Goal: Information Seeking & Learning: Learn about a topic

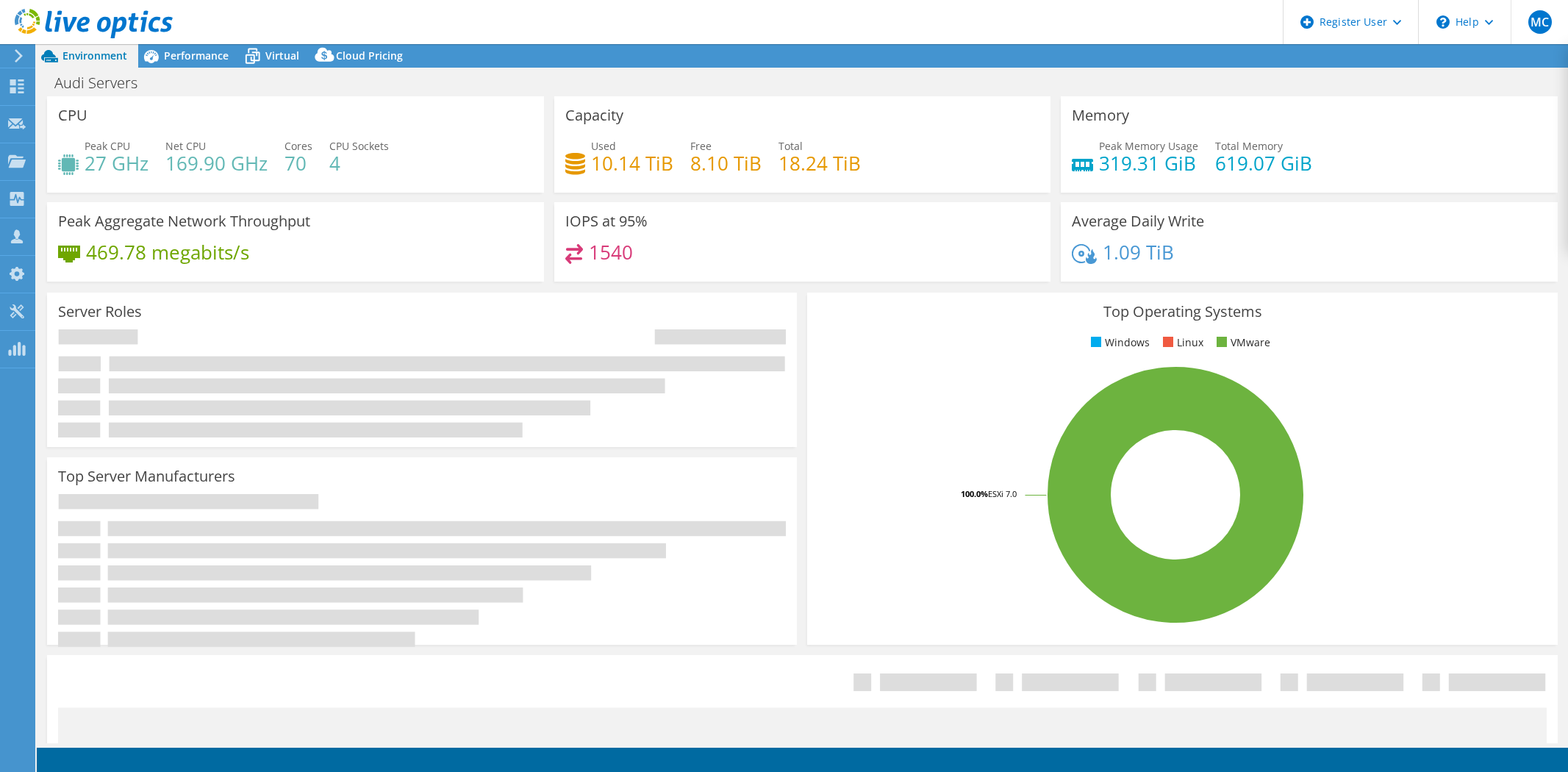
select select "USD"
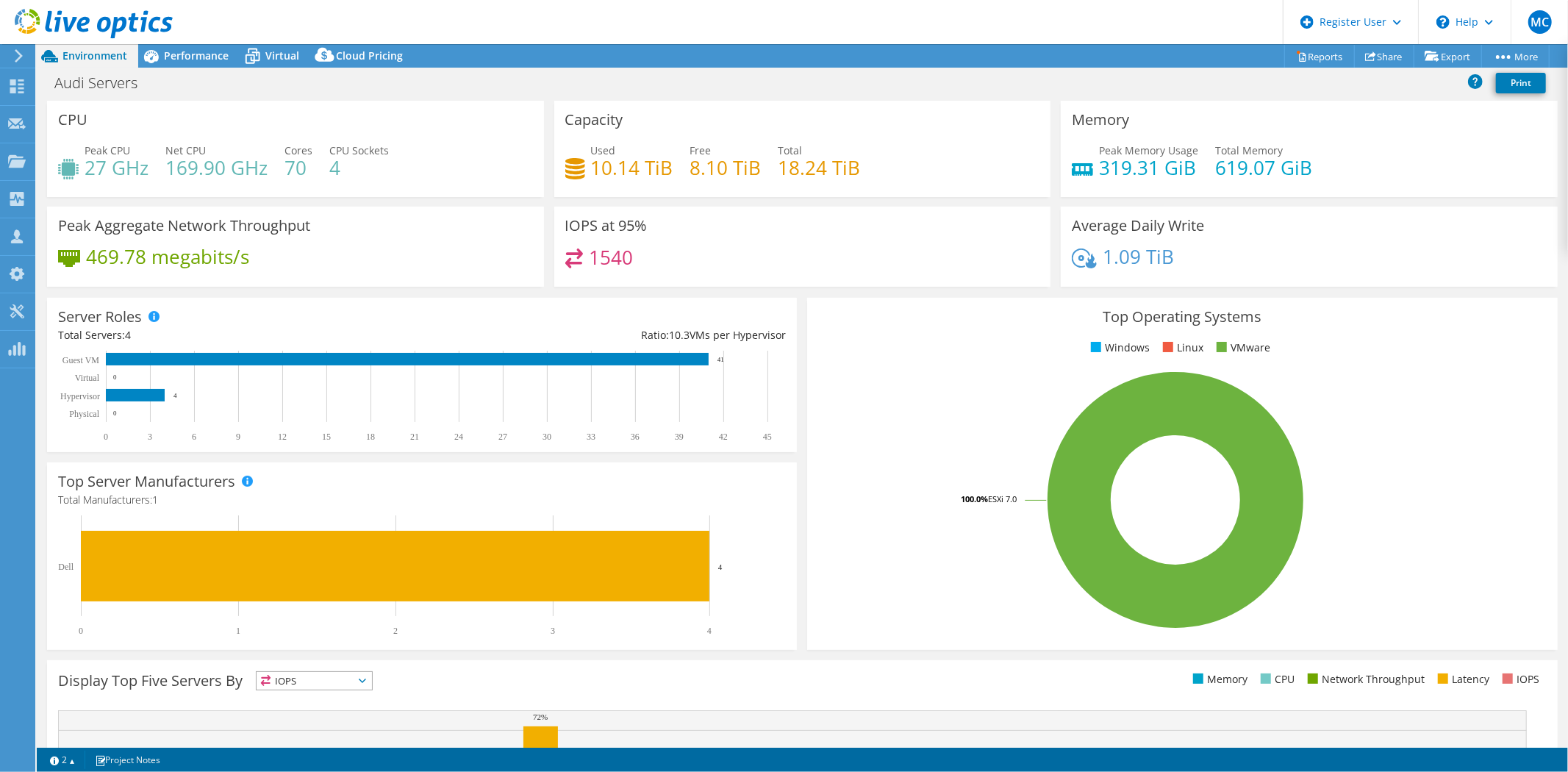
drag, startPoint x: 174, startPoint y: 54, endPoint x: 193, endPoint y: 73, distance: 26.9
click at [174, 54] on span "Performance" at bounding box center [196, 55] width 65 height 14
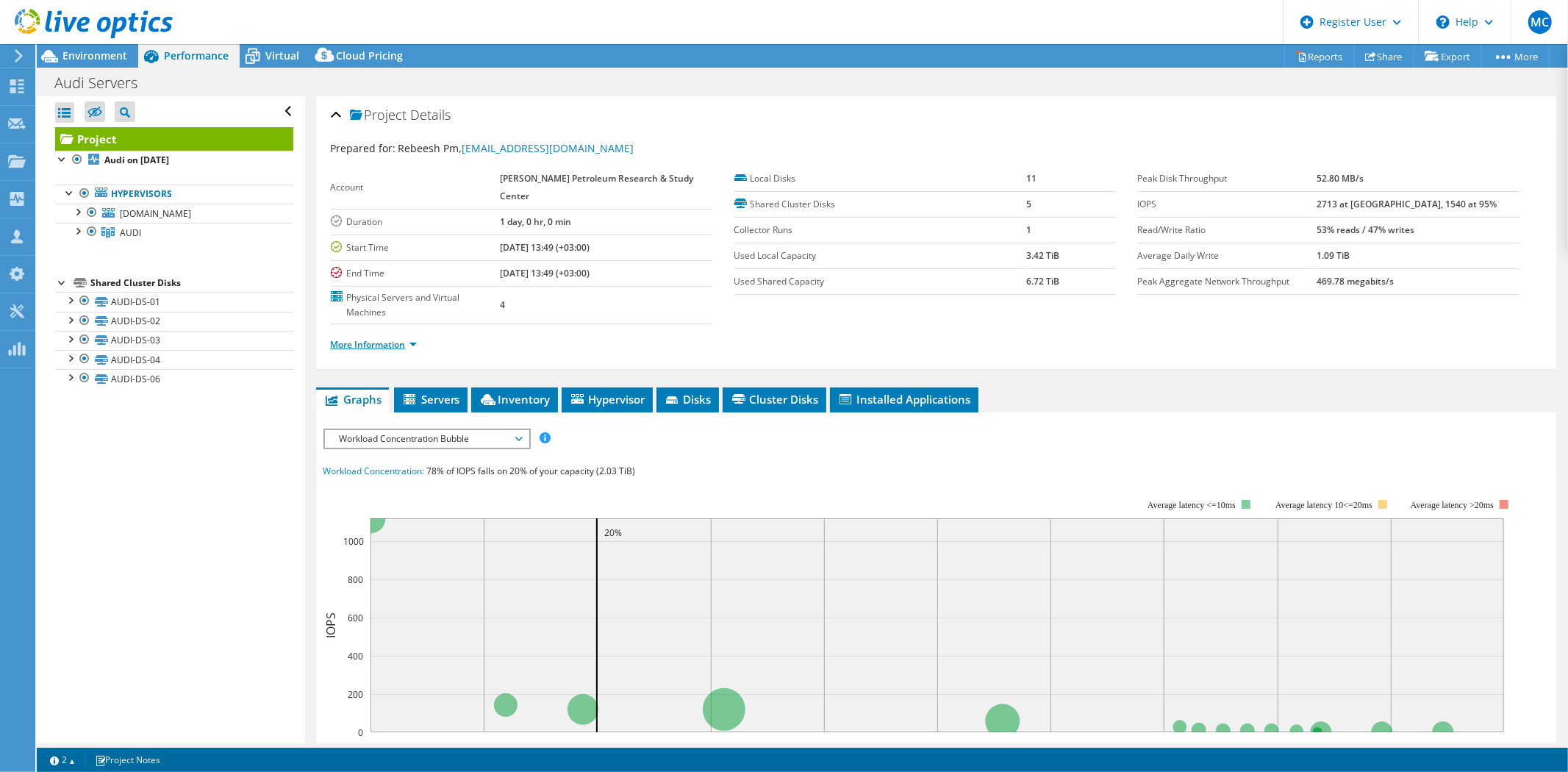
click at [399, 348] on link "More Information" at bounding box center [373, 345] width 86 height 13
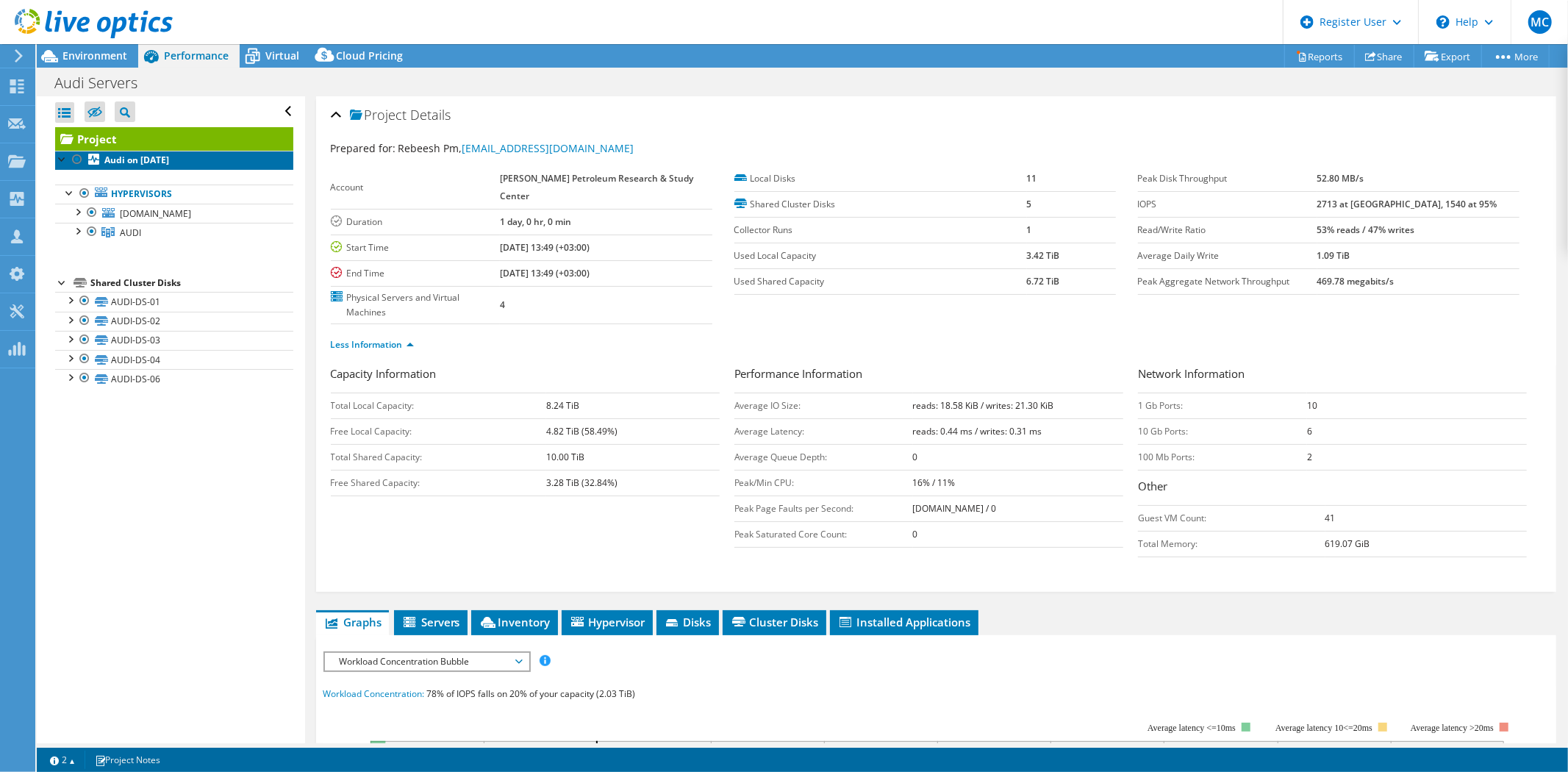
click at [137, 159] on b "Audi on 9/14/2025" at bounding box center [137, 160] width 65 height 13
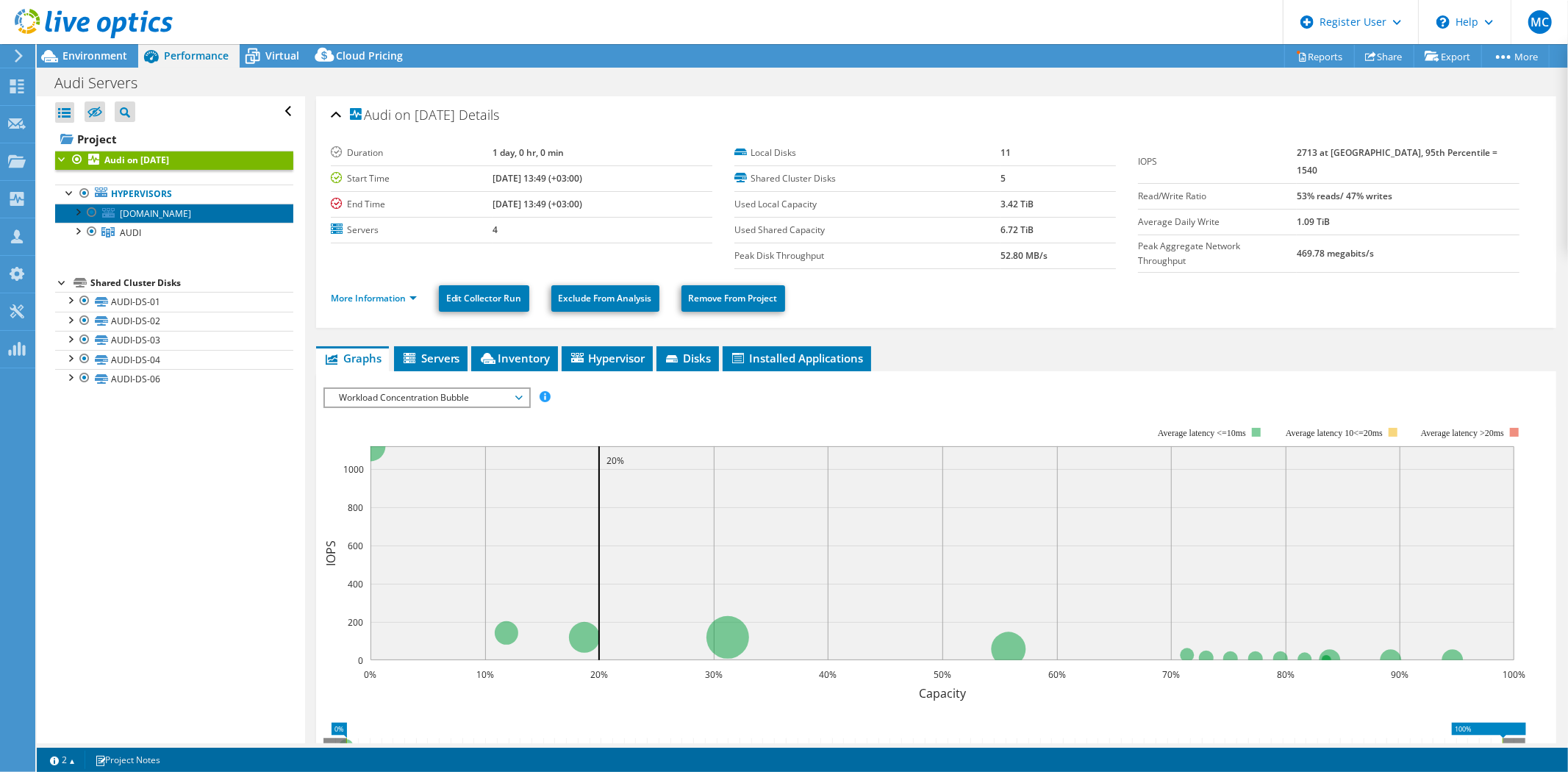
click at [140, 215] on span "audi-04.kapsarc.org" at bounding box center [155, 214] width 71 height 13
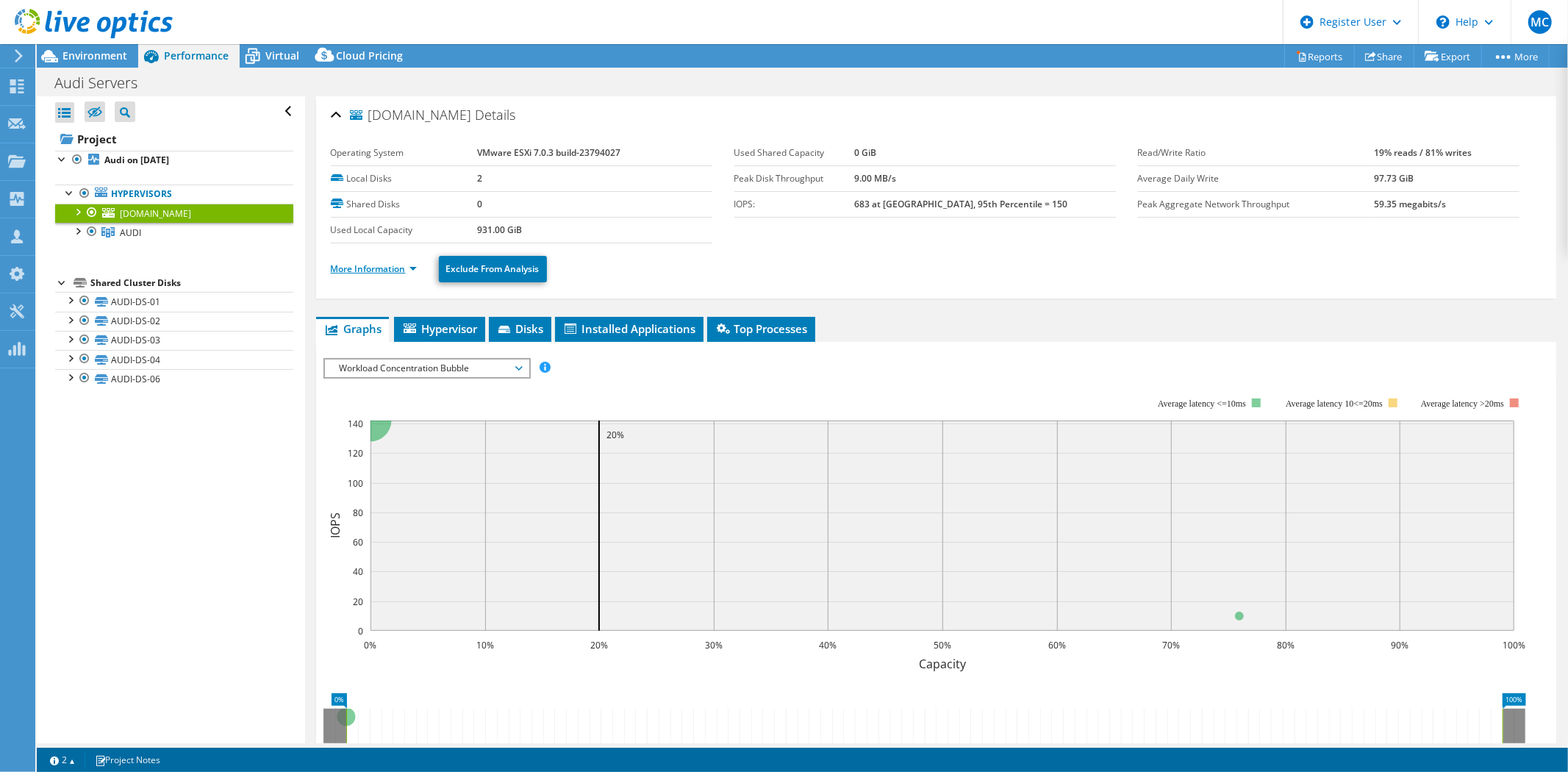
click at [385, 267] on link "More Information" at bounding box center [373, 269] width 86 height 13
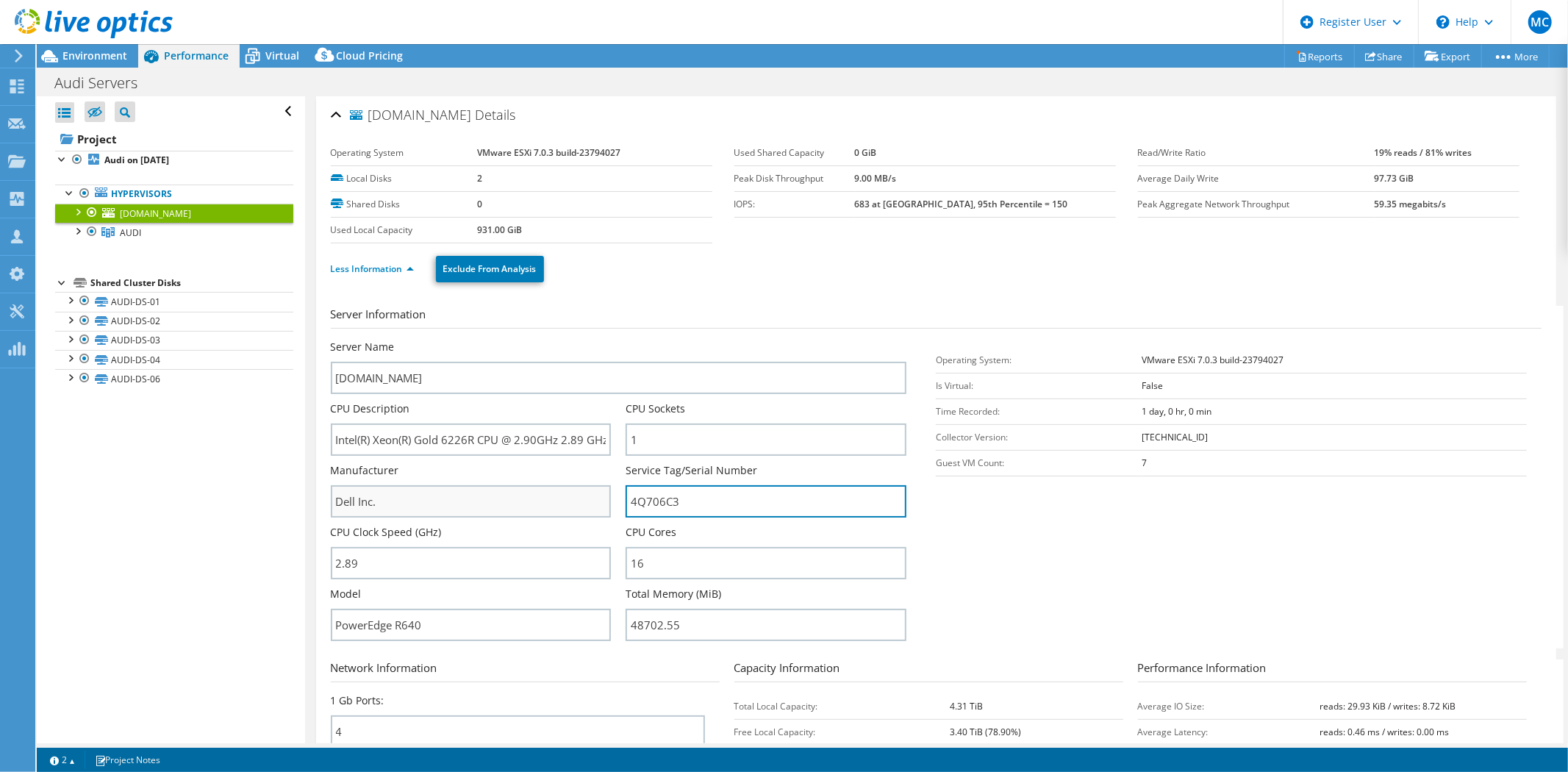
drag, startPoint x: 634, startPoint y: 502, endPoint x: 543, endPoint y: 501, distance: 91.0
click at [549, 339] on div "Server Name audi-04.kapsarc.org CPU Description Intel(R) Xeon(R) Gold 6226R CPU…" at bounding box center [626, 339] width 591 height 0
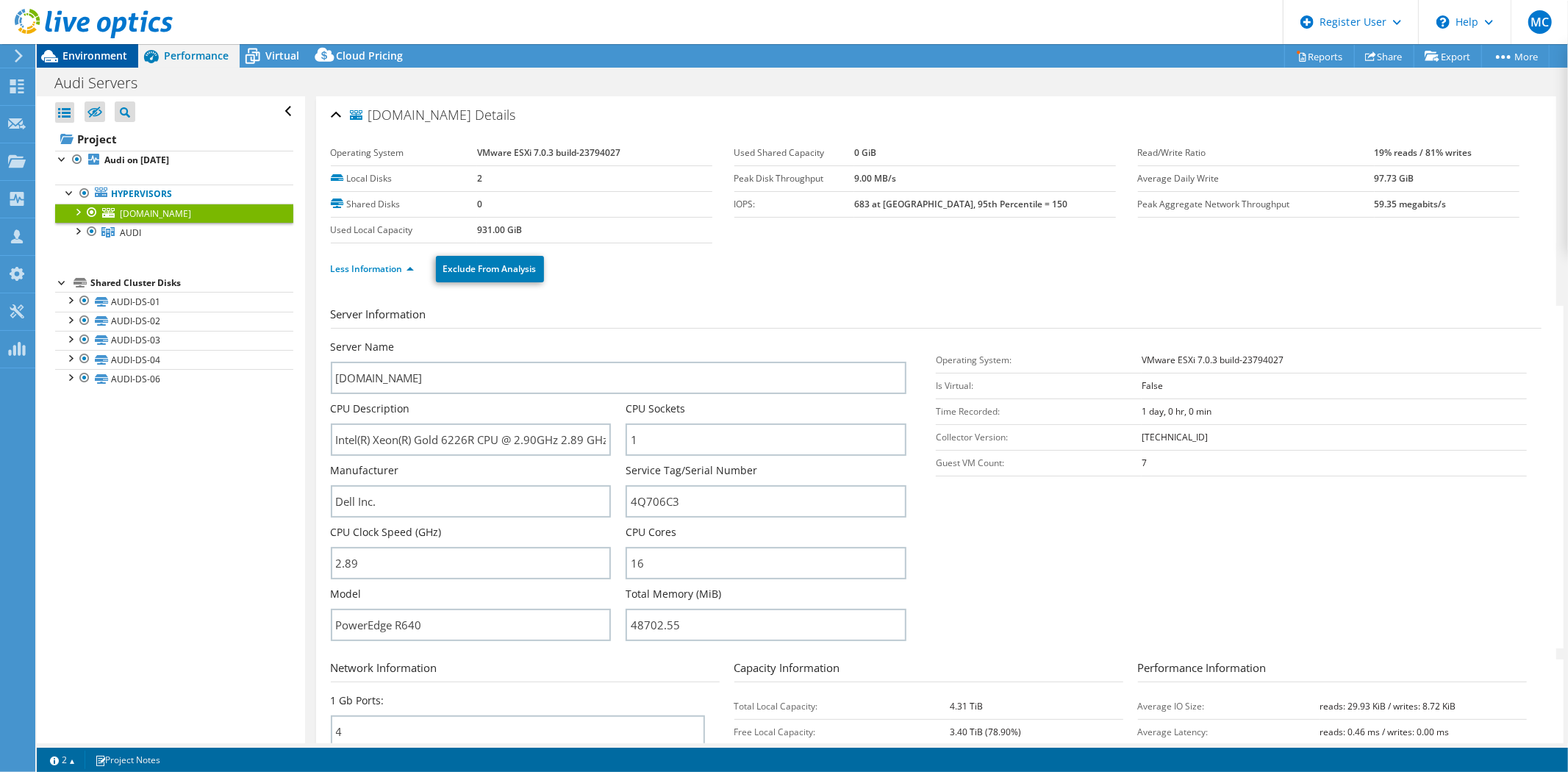
click at [95, 53] on span "Environment" at bounding box center [95, 55] width 65 height 14
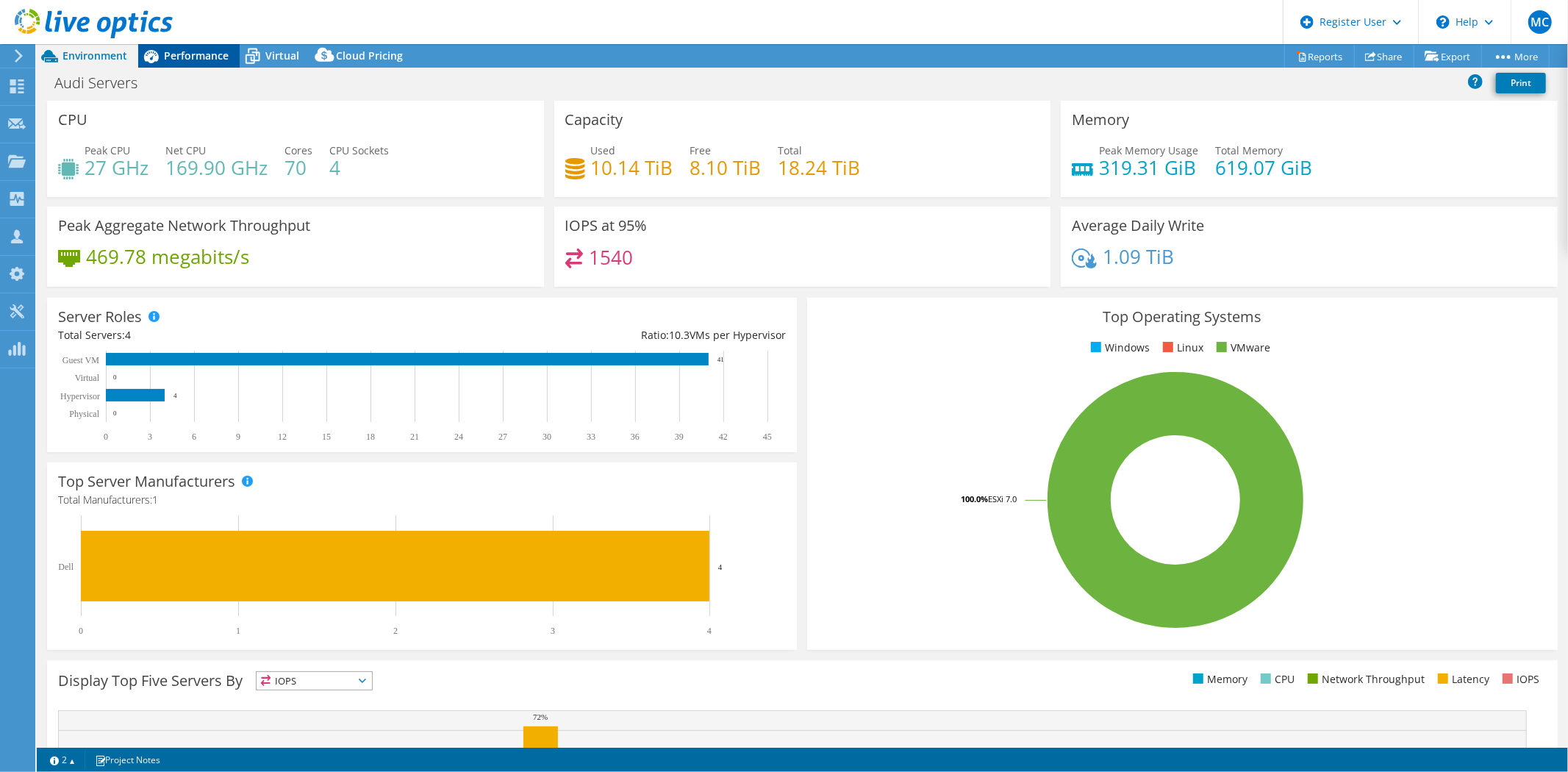
click at [204, 57] on span "Performance" at bounding box center [196, 55] width 65 height 14
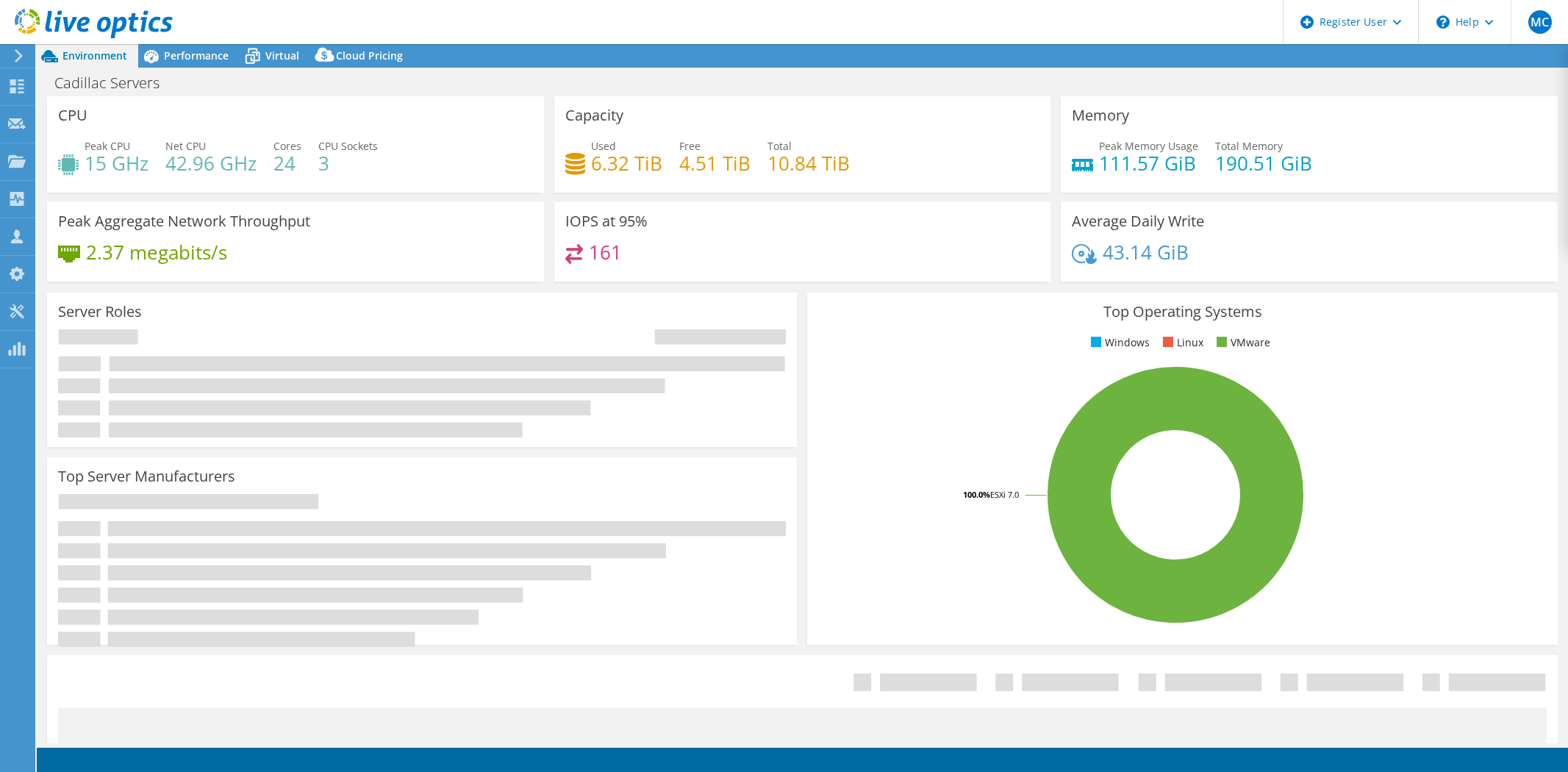
select select "USD"
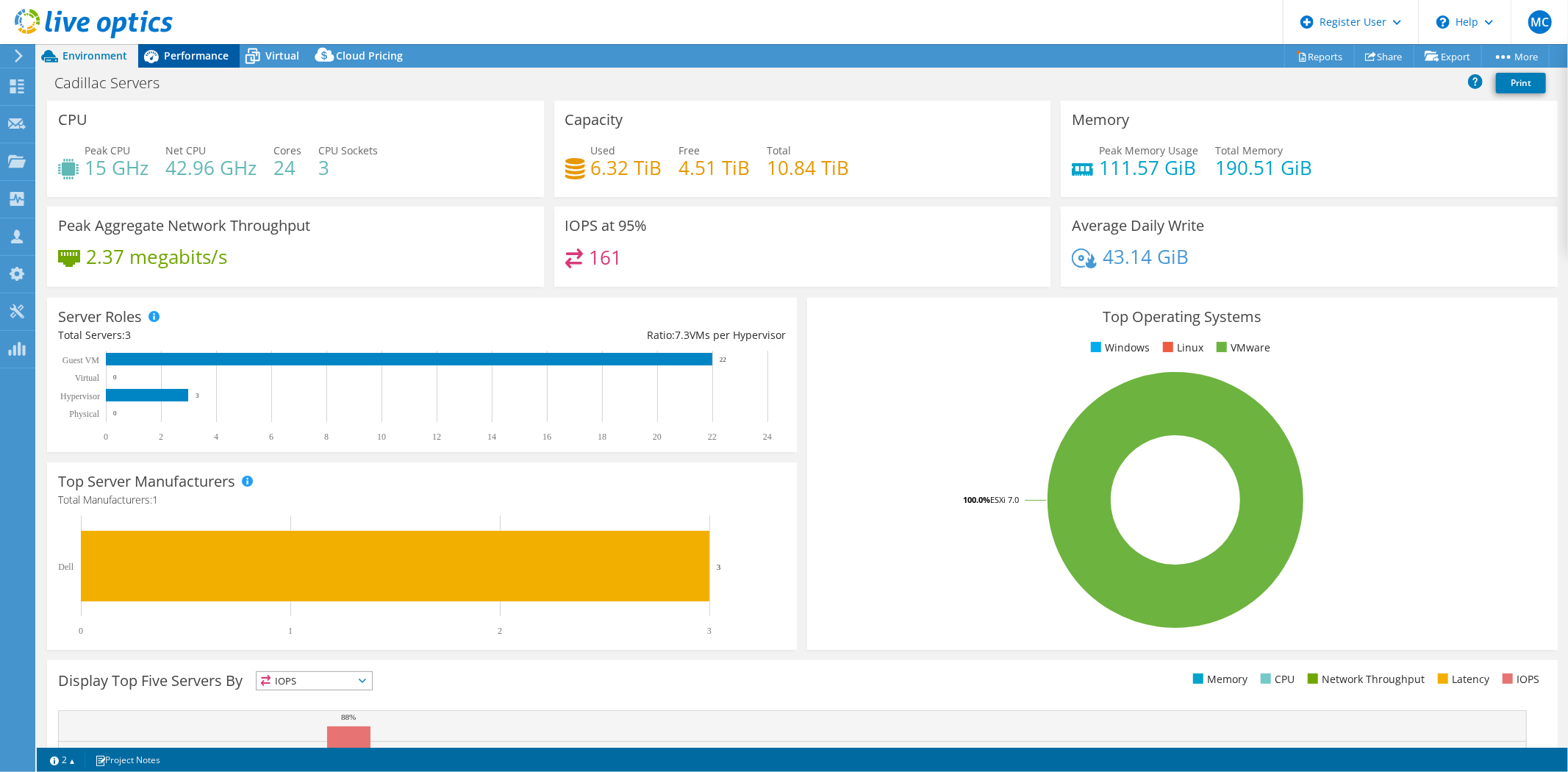
click at [217, 58] on span "Performance" at bounding box center [196, 55] width 65 height 14
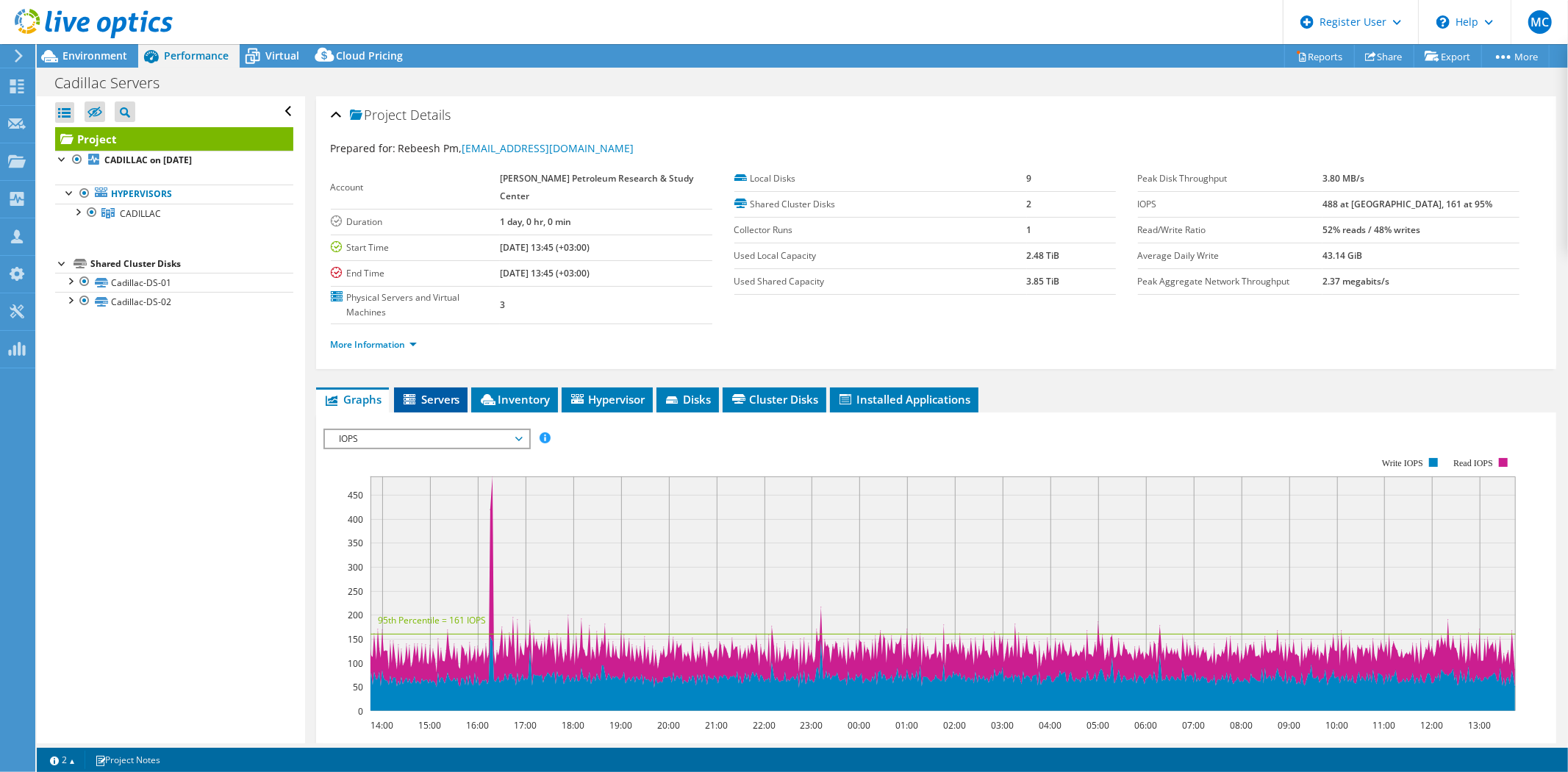
click at [436, 399] on span "Servers" at bounding box center [431, 399] width 59 height 15
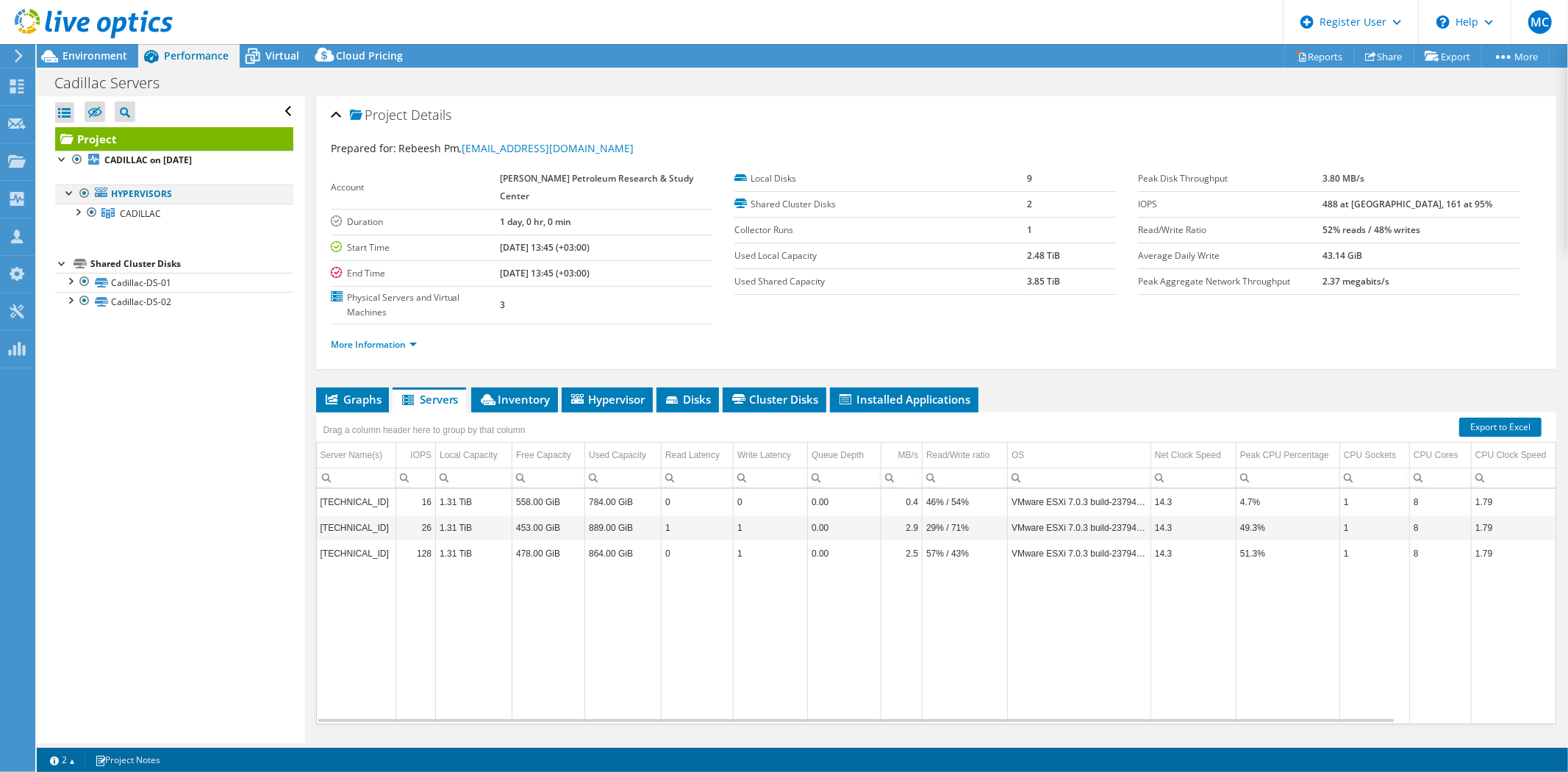
click at [91, 189] on div at bounding box center [84, 193] width 15 height 17
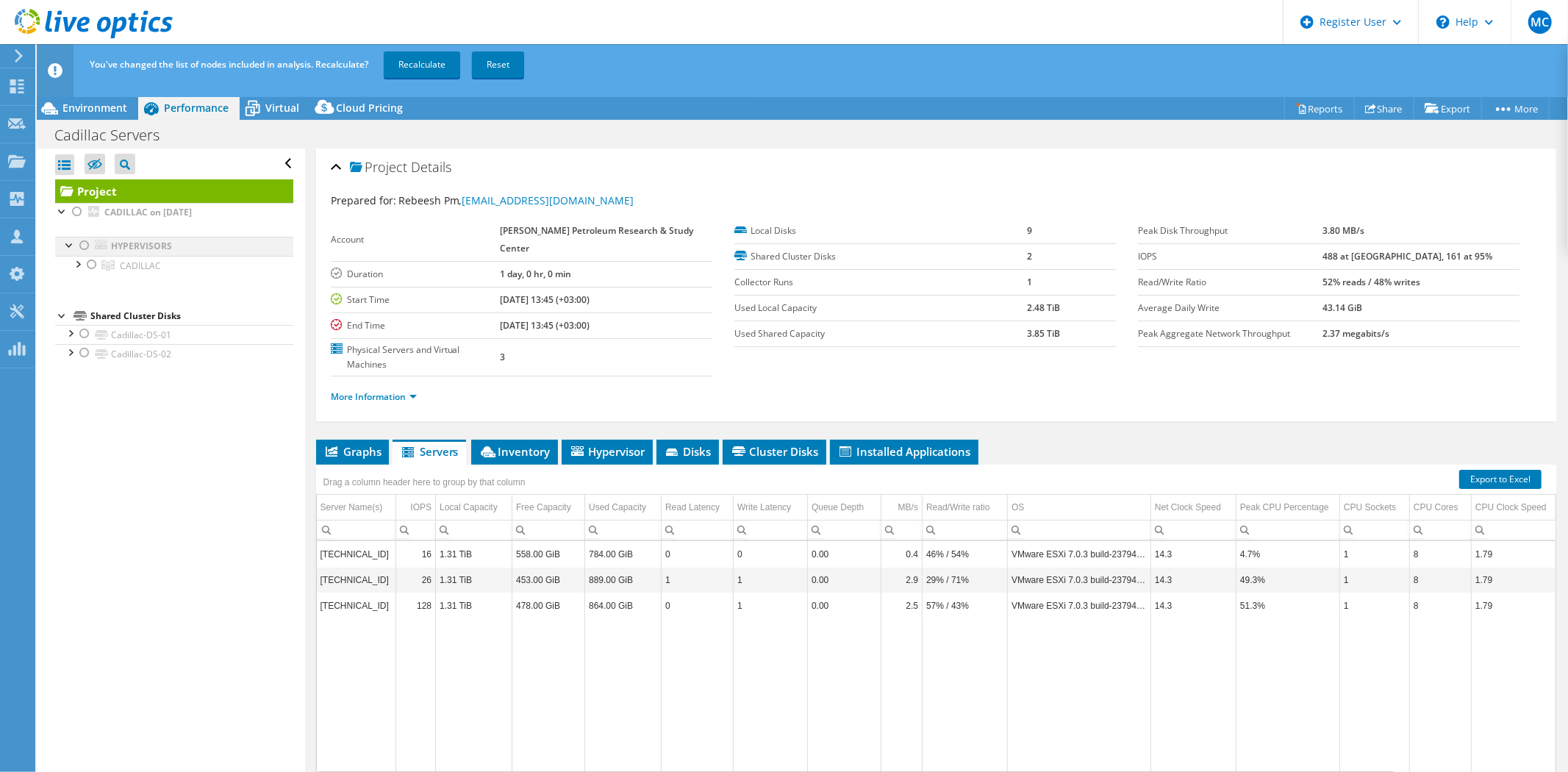
click at [85, 242] on div at bounding box center [84, 245] width 15 height 17
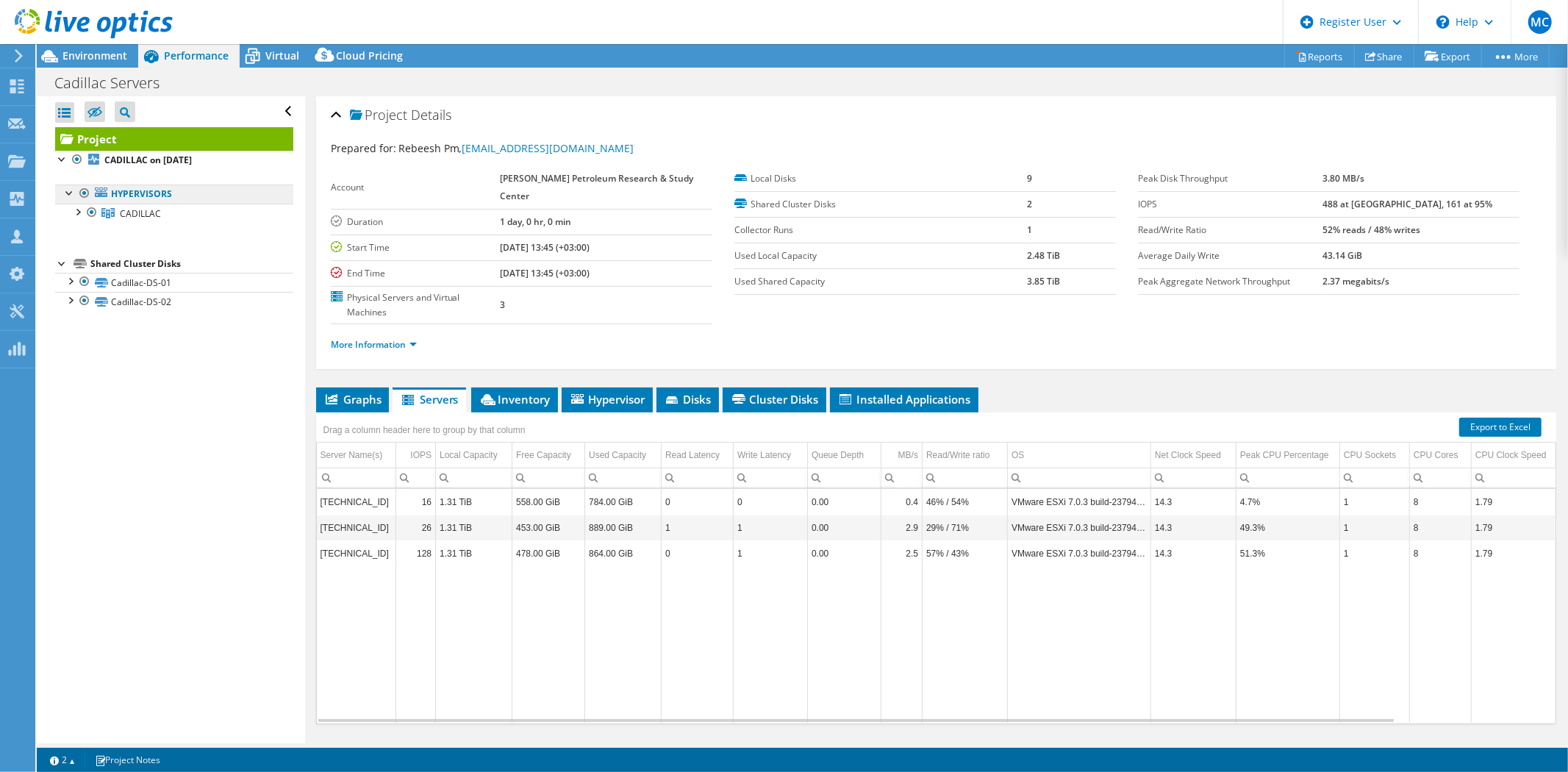
click at [124, 196] on link "Hypervisors" at bounding box center [174, 194] width 238 height 19
drag, startPoint x: 383, startPoint y: 335, endPoint x: 383, endPoint y: 350, distance: 15.0
click at [383, 337] on li "More Information" at bounding box center [378, 345] width 95 height 16
click at [384, 350] on li "More Information" at bounding box center [378, 345] width 95 height 16
click at [391, 341] on link "More Information" at bounding box center [373, 345] width 86 height 13
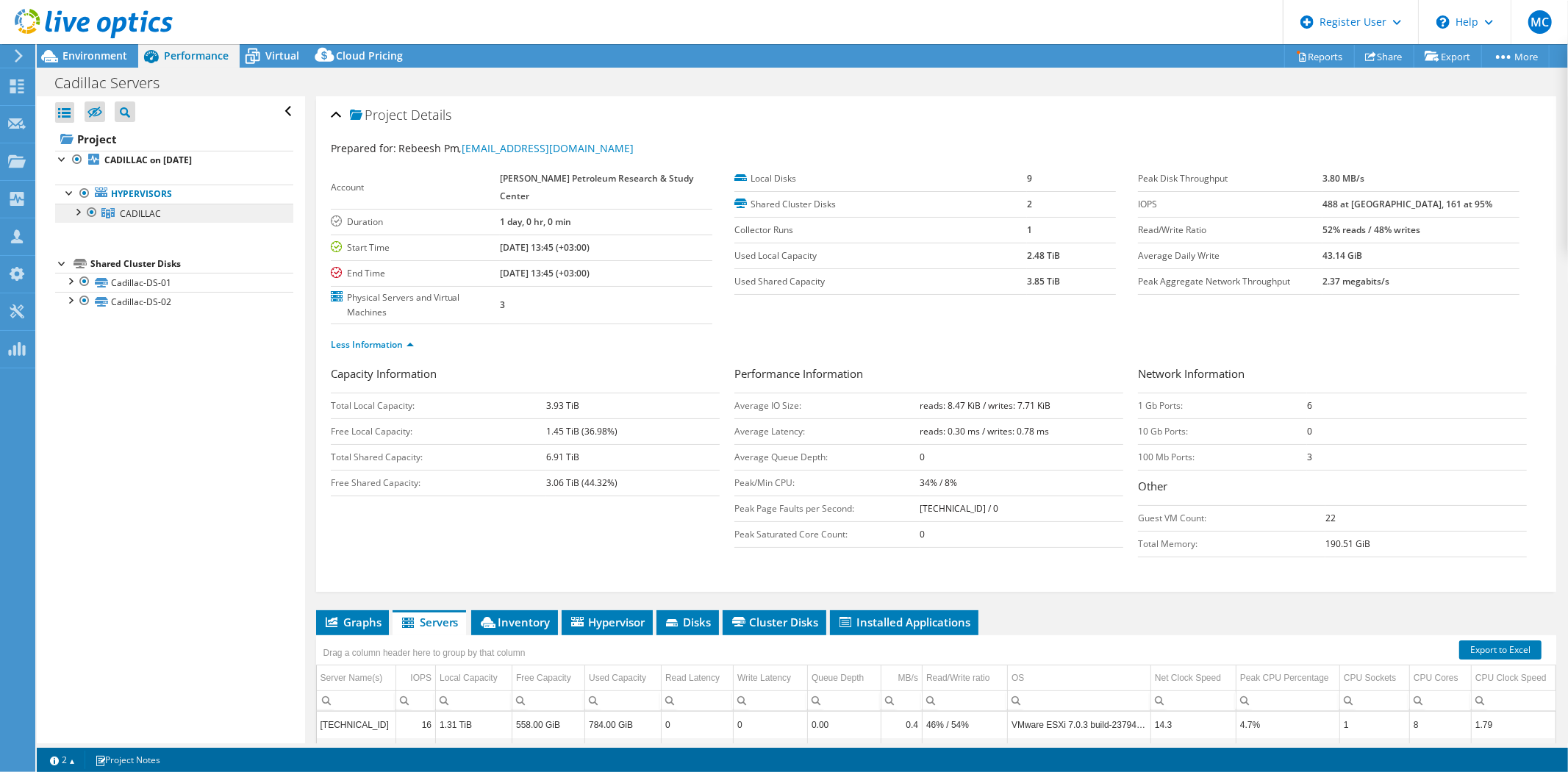
click at [144, 216] on span "CADILLAC" at bounding box center [140, 214] width 41 height 13
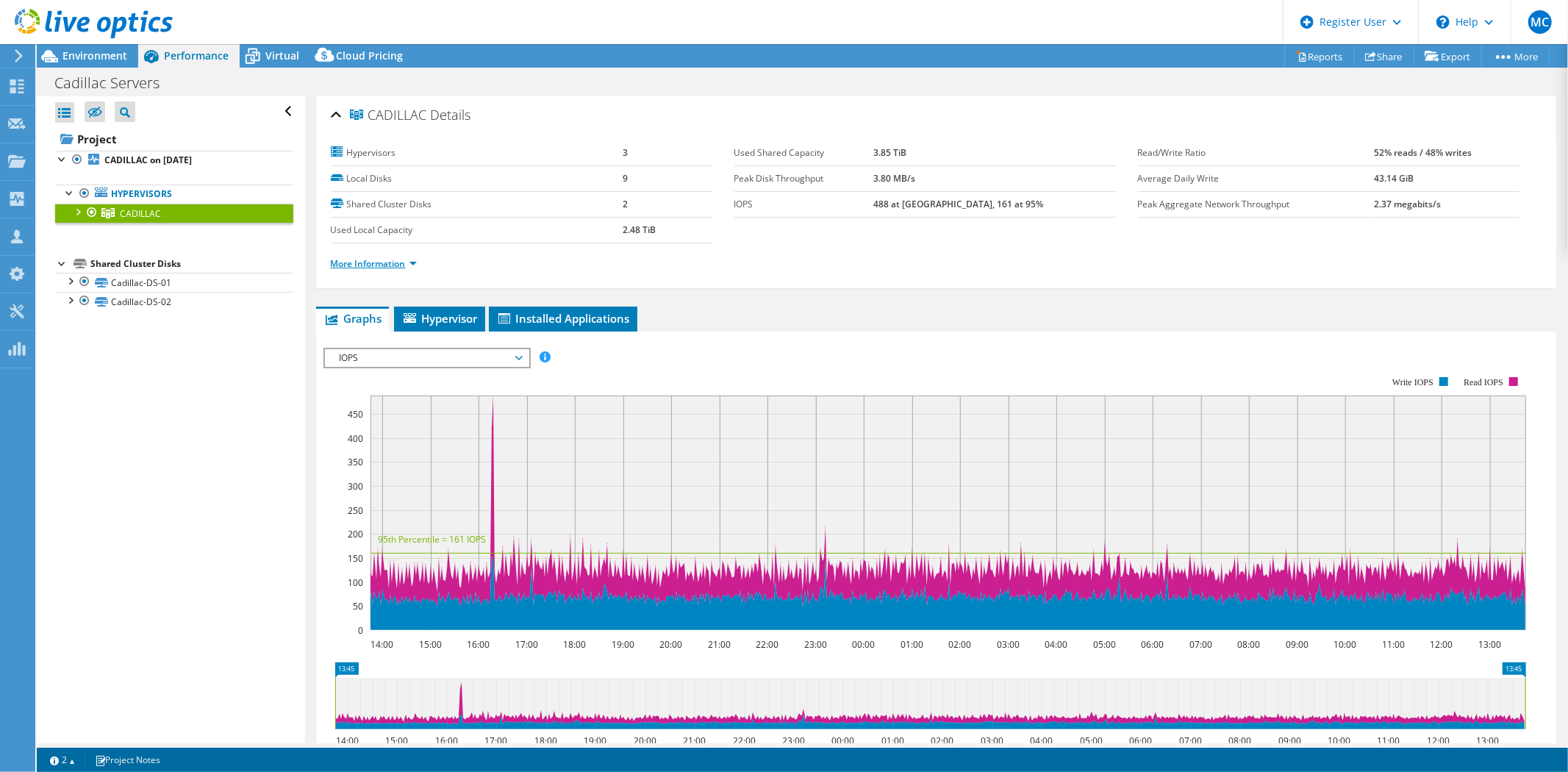
click at [385, 260] on link "More Information" at bounding box center [373, 264] width 86 height 13
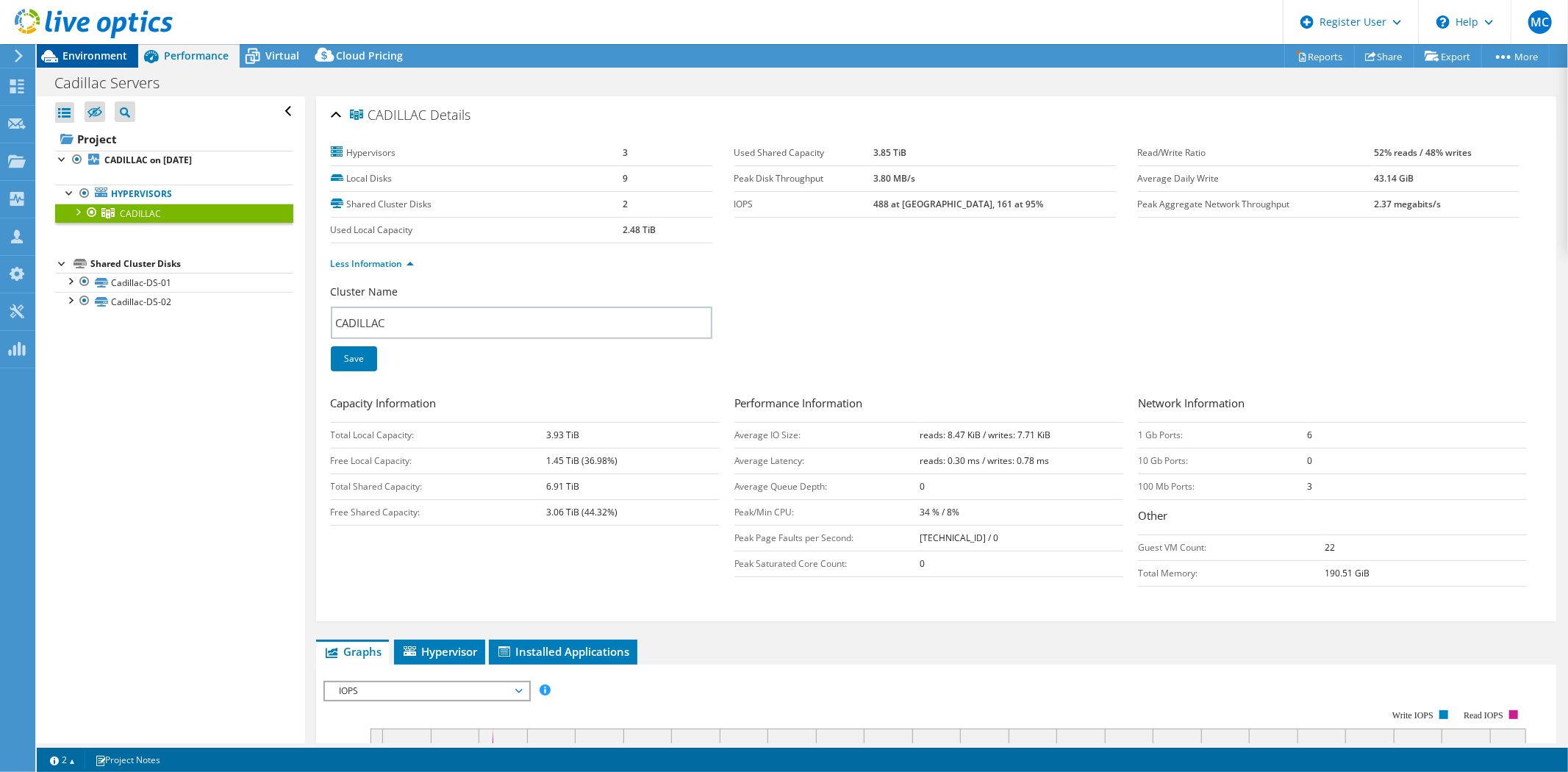
click at [70, 49] on span "Environment" at bounding box center [95, 55] width 65 height 14
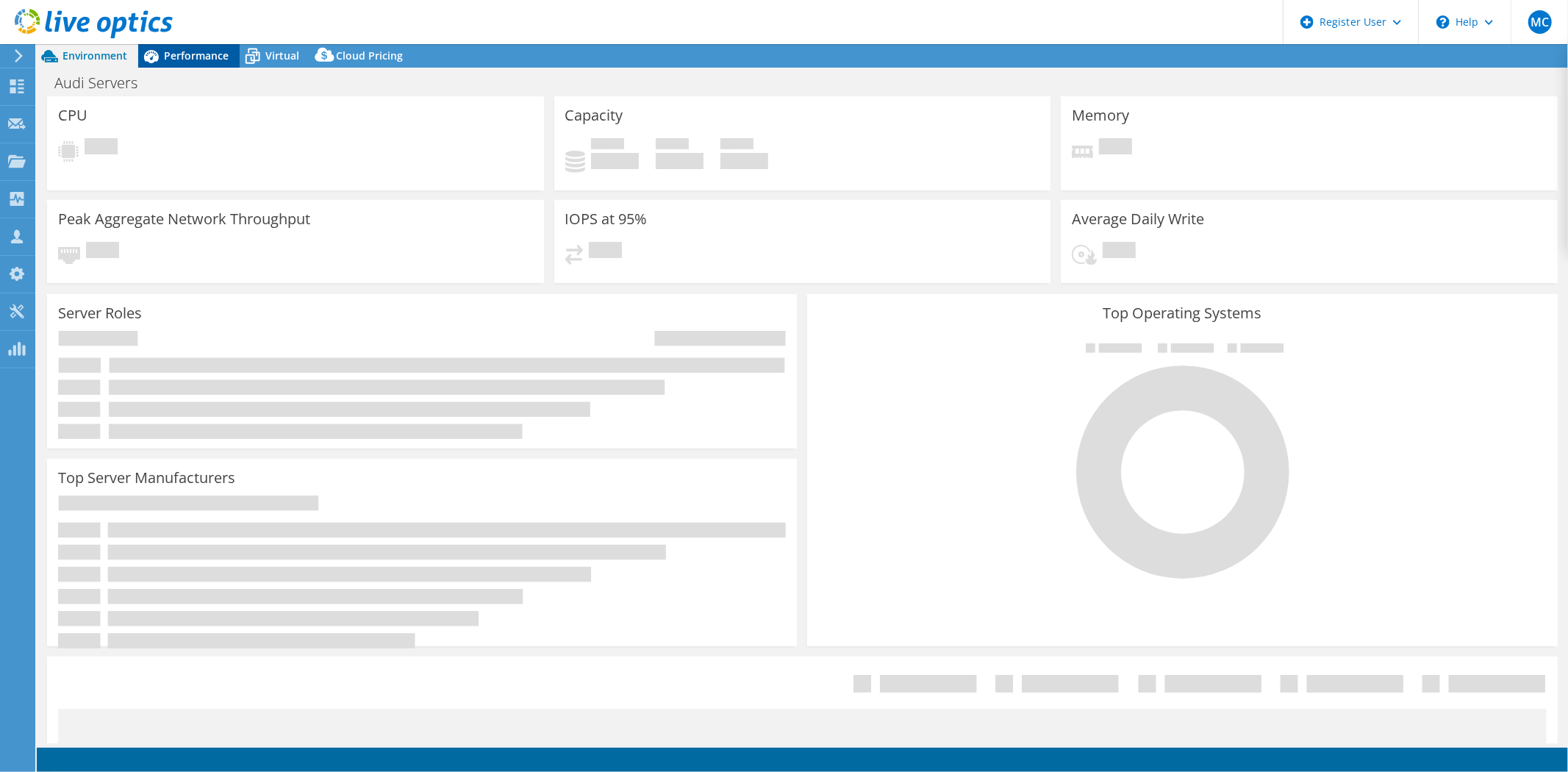
select select "USD"
click at [209, 62] on span "Performance" at bounding box center [196, 55] width 65 height 14
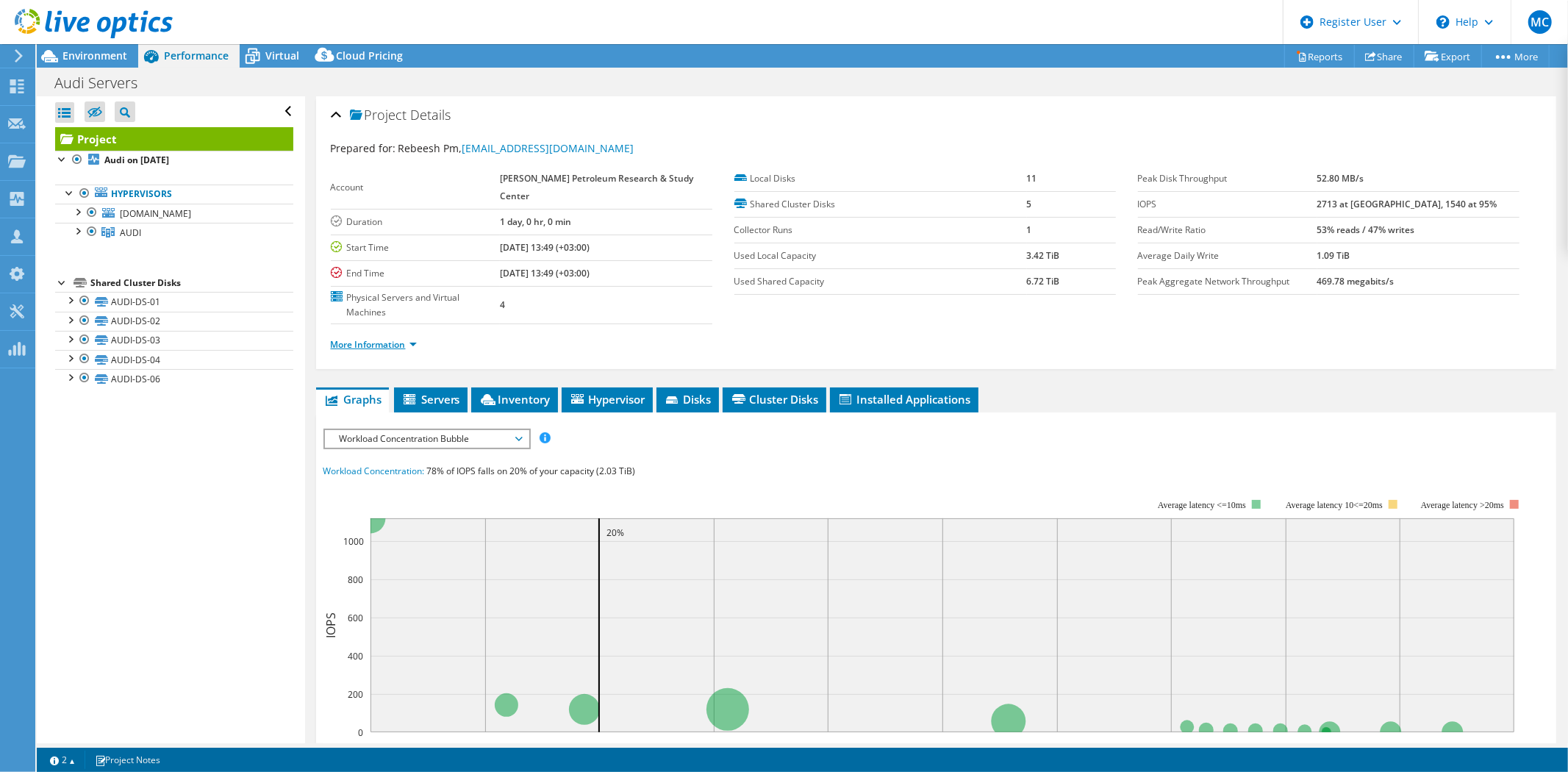
click at [350, 339] on link "More Information" at bounding box center [373, 345] width 86 height 13
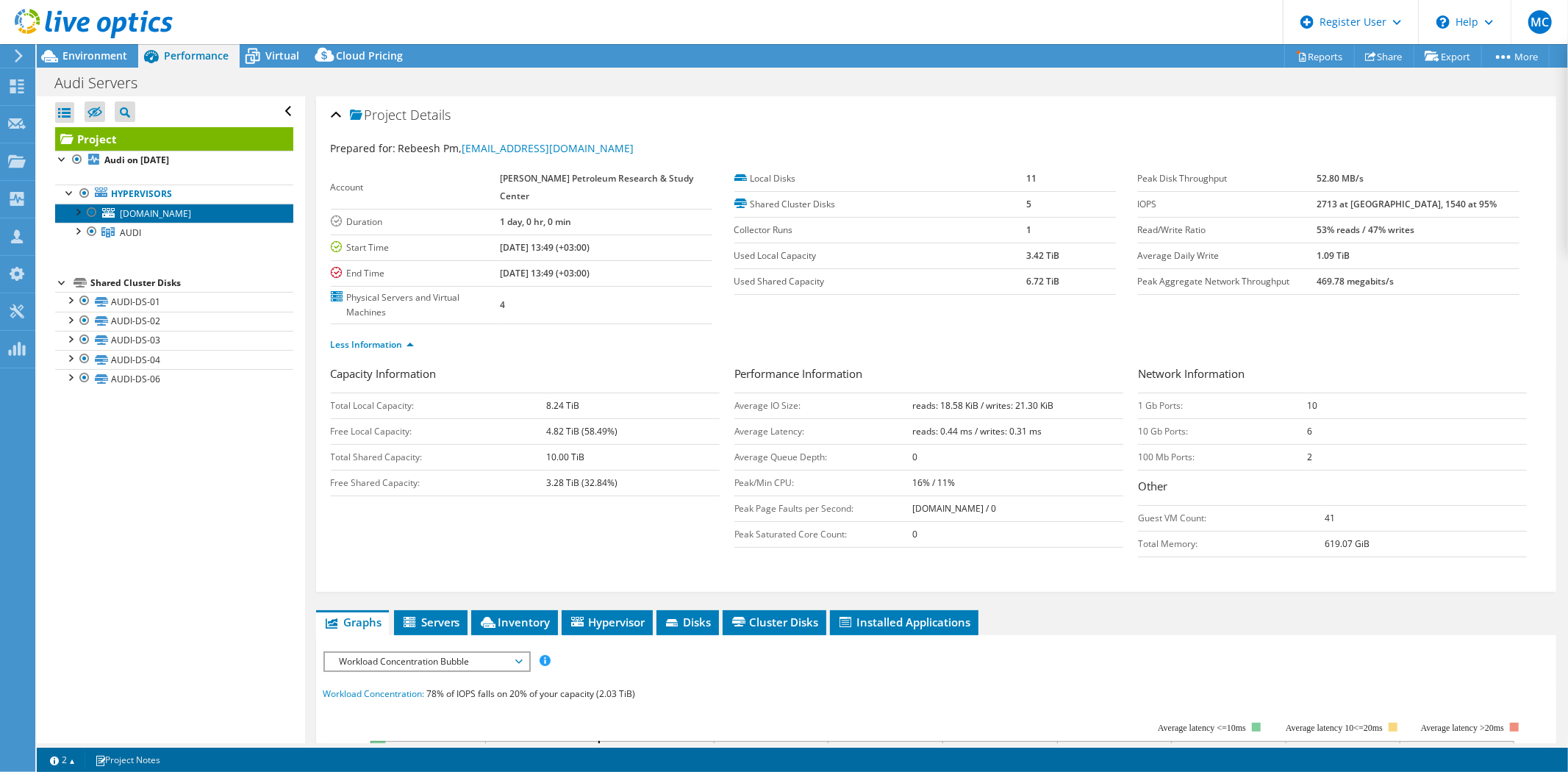
click at [151, 210] on span "audi-04.kapsarc.org" at bounding box center [155, 214] width 71 height 13
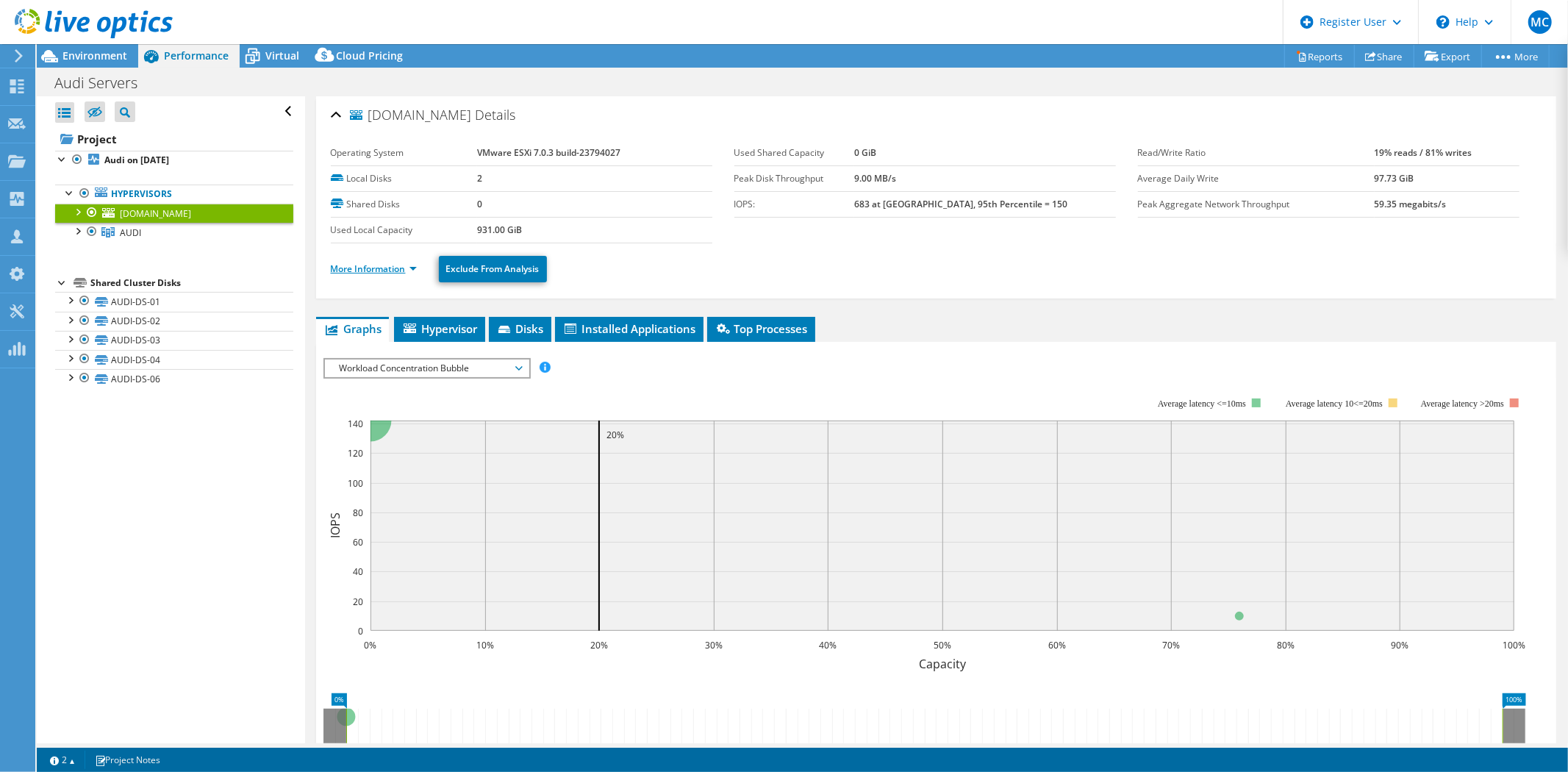
click at [372, 274] on link "More Information" at bounding box center [373, 269] width 86 height 13
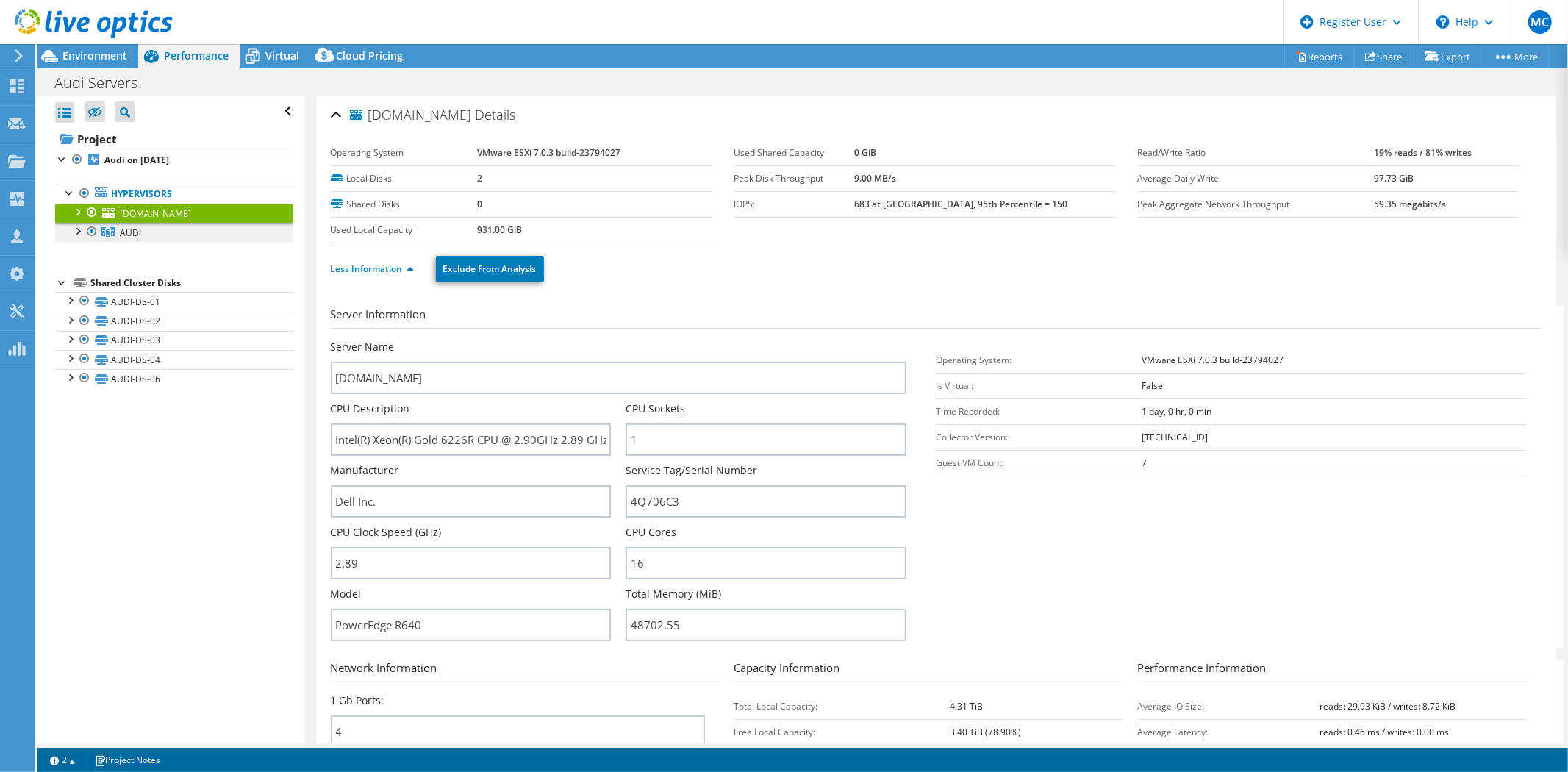
click at [140, 233] on span "AUDI" at bounding box center [130, 233] width 21 height 13
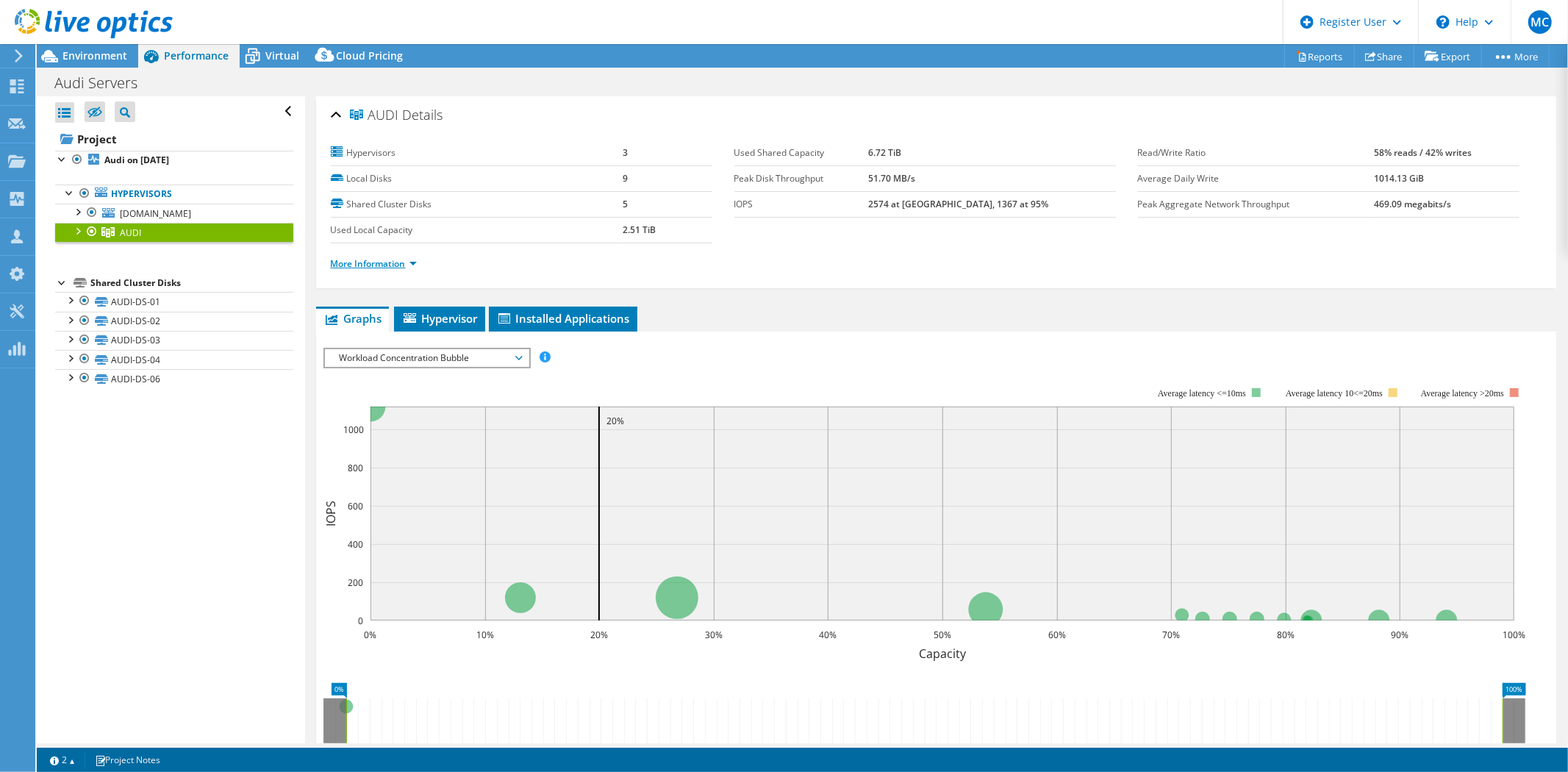
click at [372, 267] on link "More Information" at bounding box center [373, 264] width 86 height 13
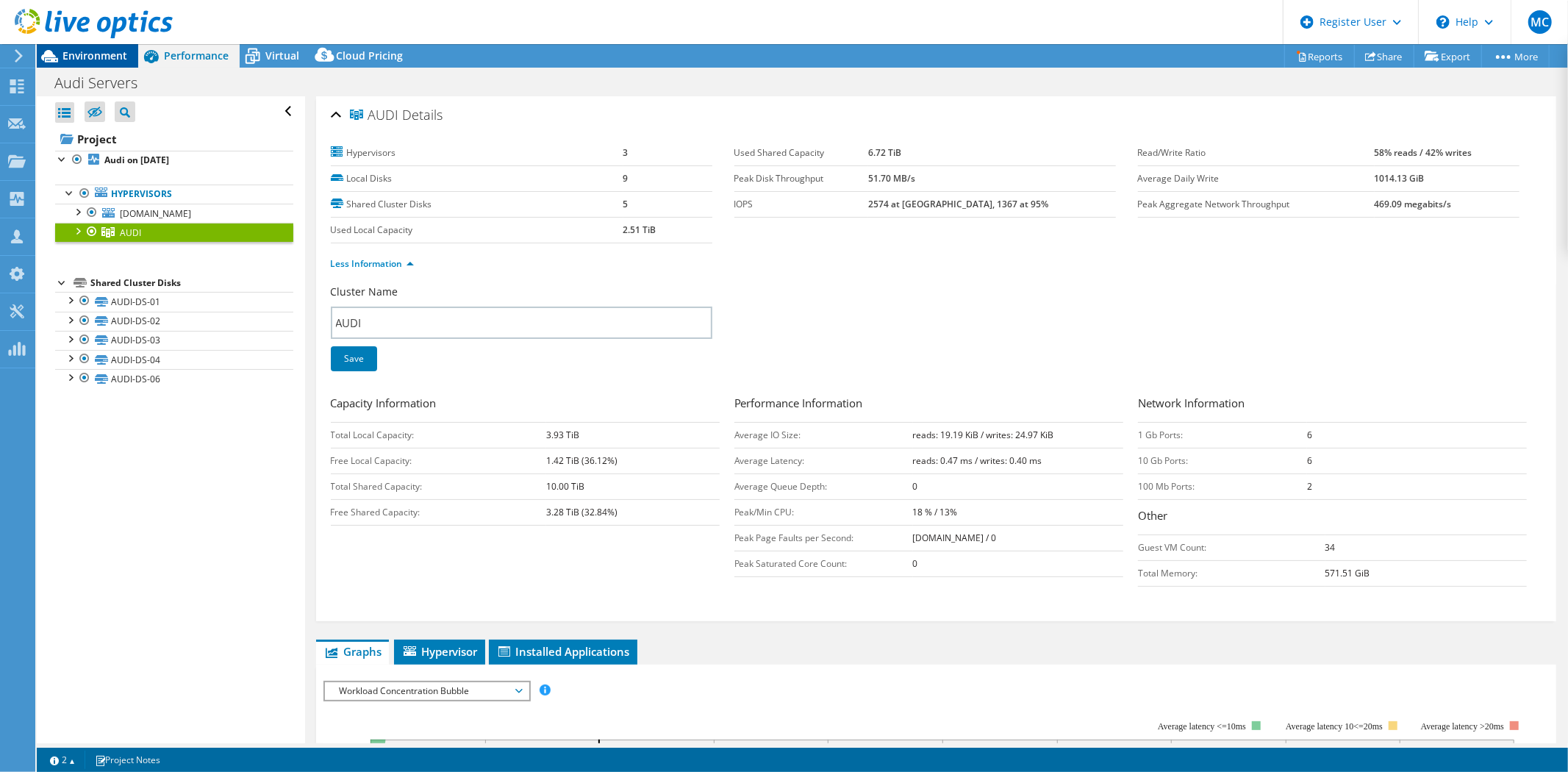
click at [96, 51] on span "Environment" at bounding box center [95, 55] width 65 height 14
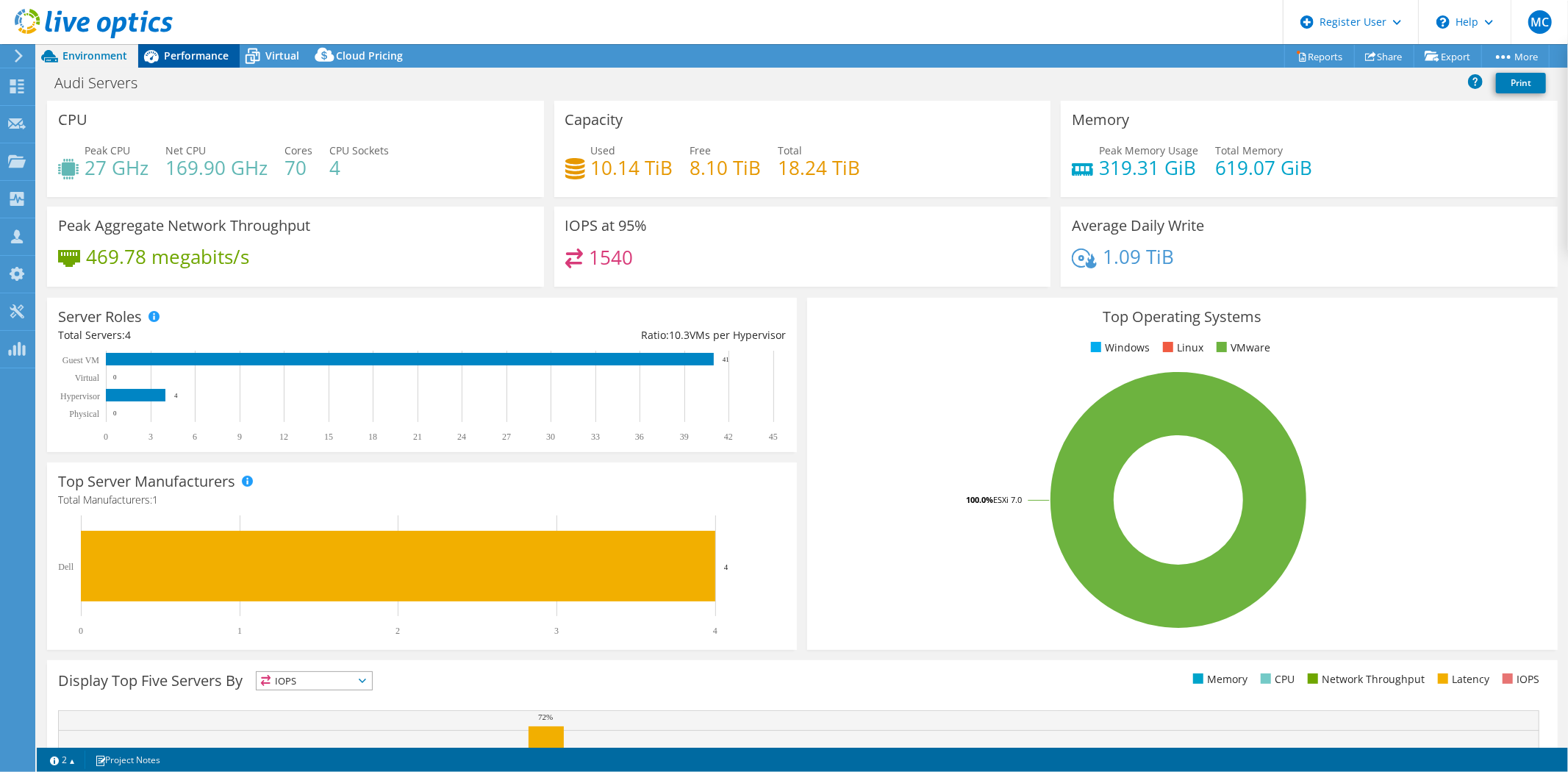
click at [182, 50] on span "Performance" at bounding box center [196, 55] width 65 height 14
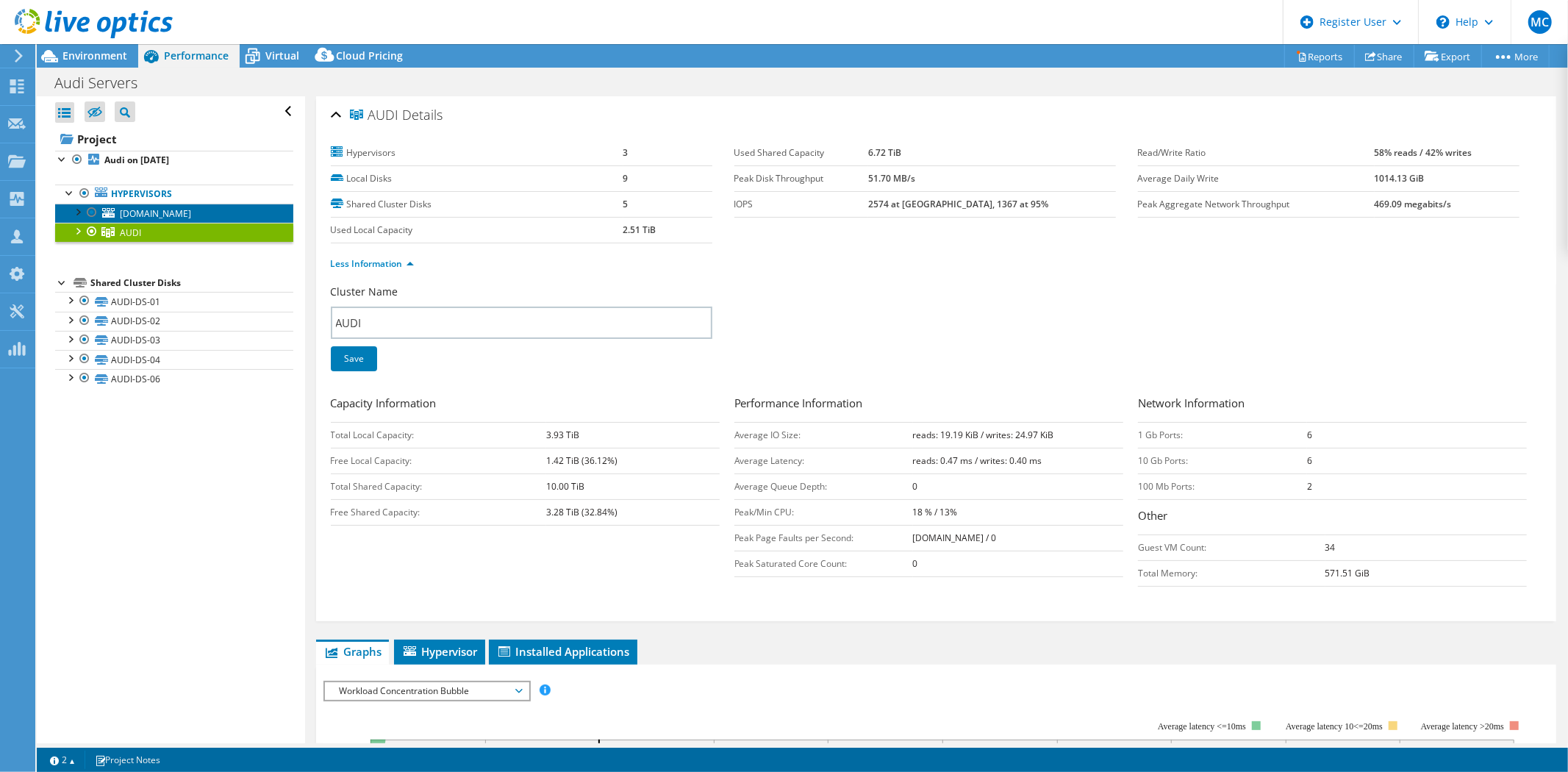
click at [191, 217] on span "audi-04.kapsarc.org" at bounding box center [155, 214] width 71 height 13
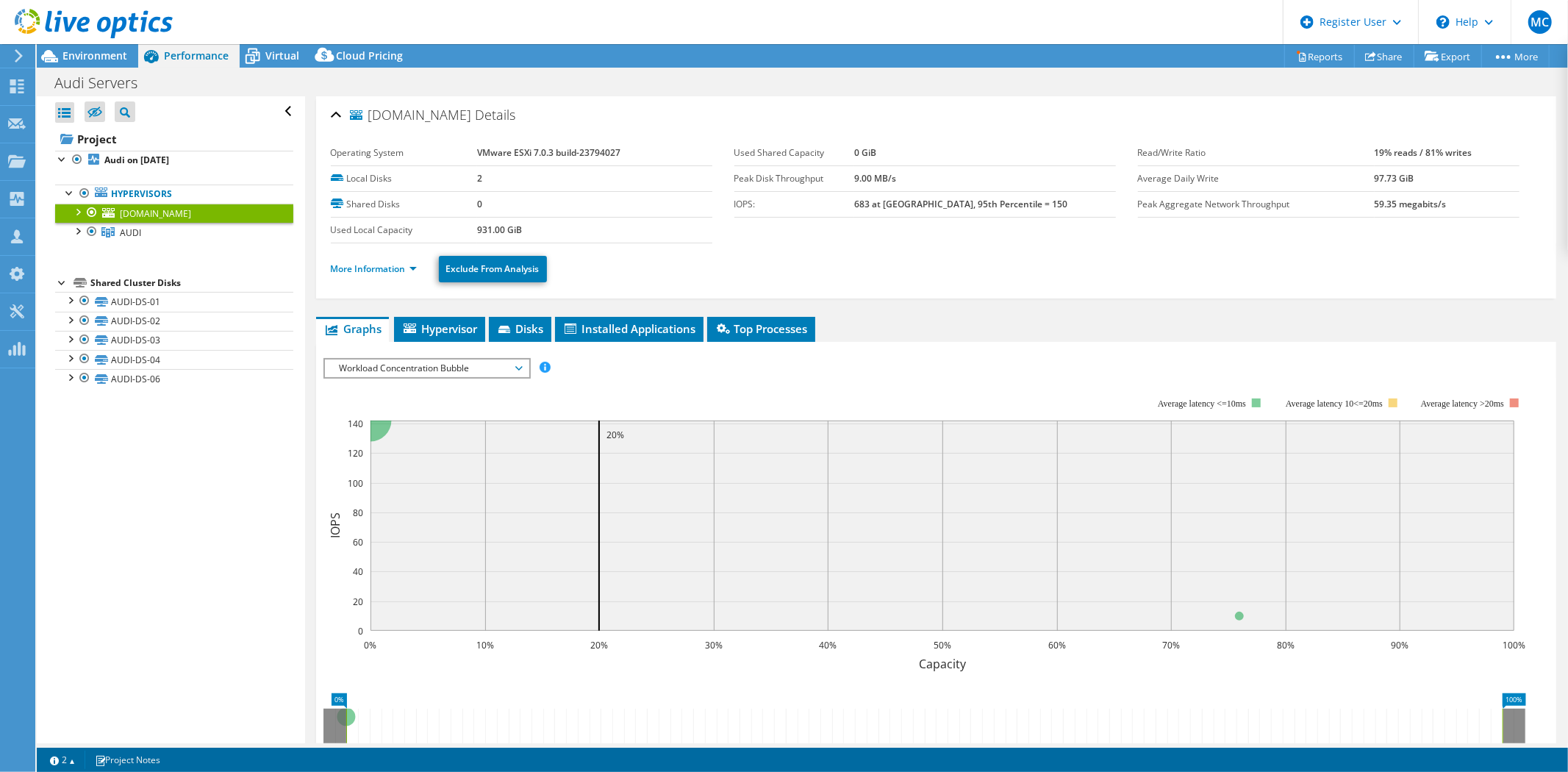
drag, startPoint x: 324, startPoint y: 222, endPoint x: 335, endPoint y: 203, distance: 22.0
click at [327, 214] on div "audi-04.kapsarc.org Details Operating System VMware ESXi 7.0.3 build-23794027 L…" at bounding box center [937, 197] width 1241 height 202
click at [391, 274] on link "More Information" at bounding box center [373, 269] width 86 height 13
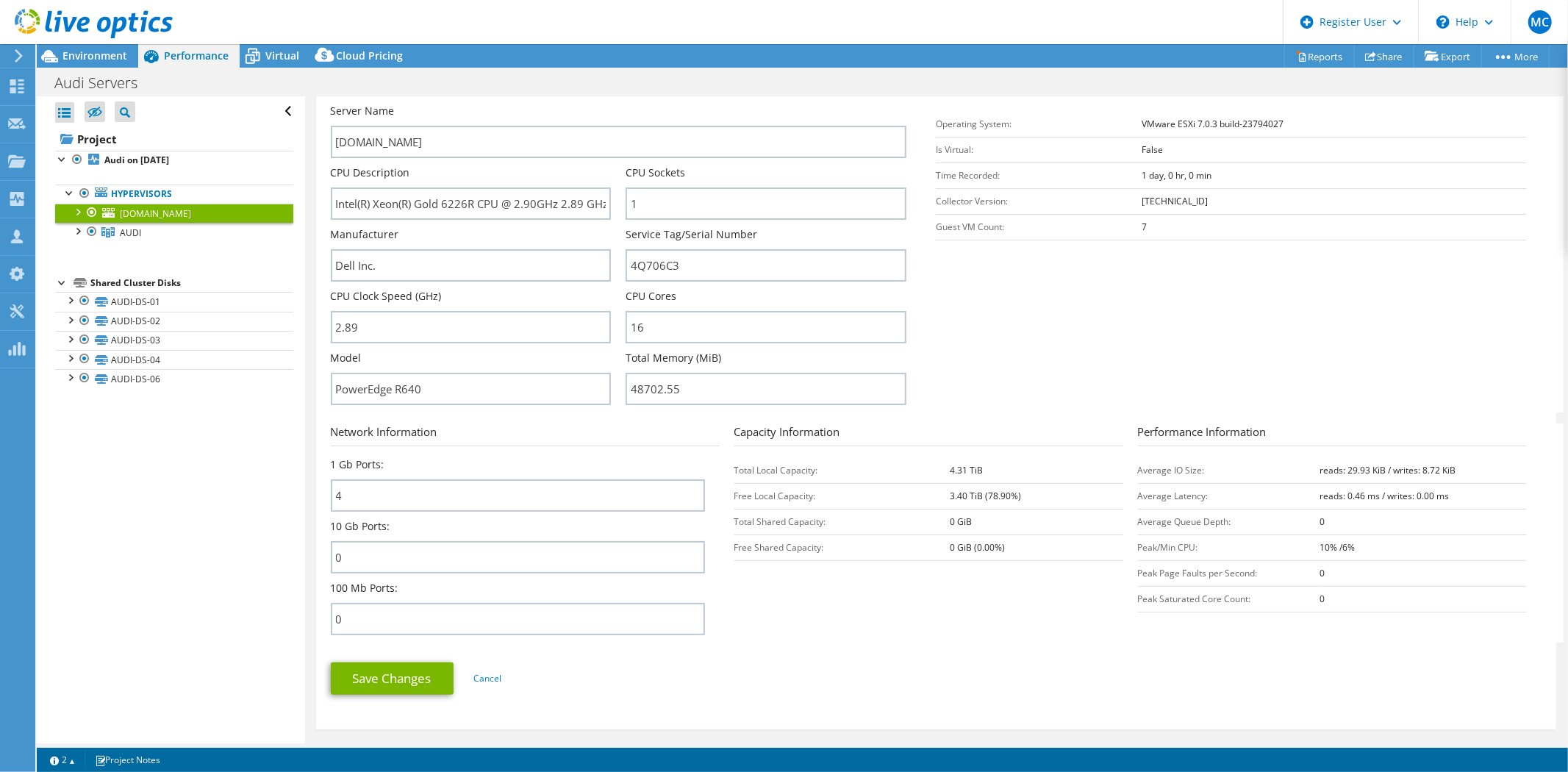
scroll to position [245, 0]
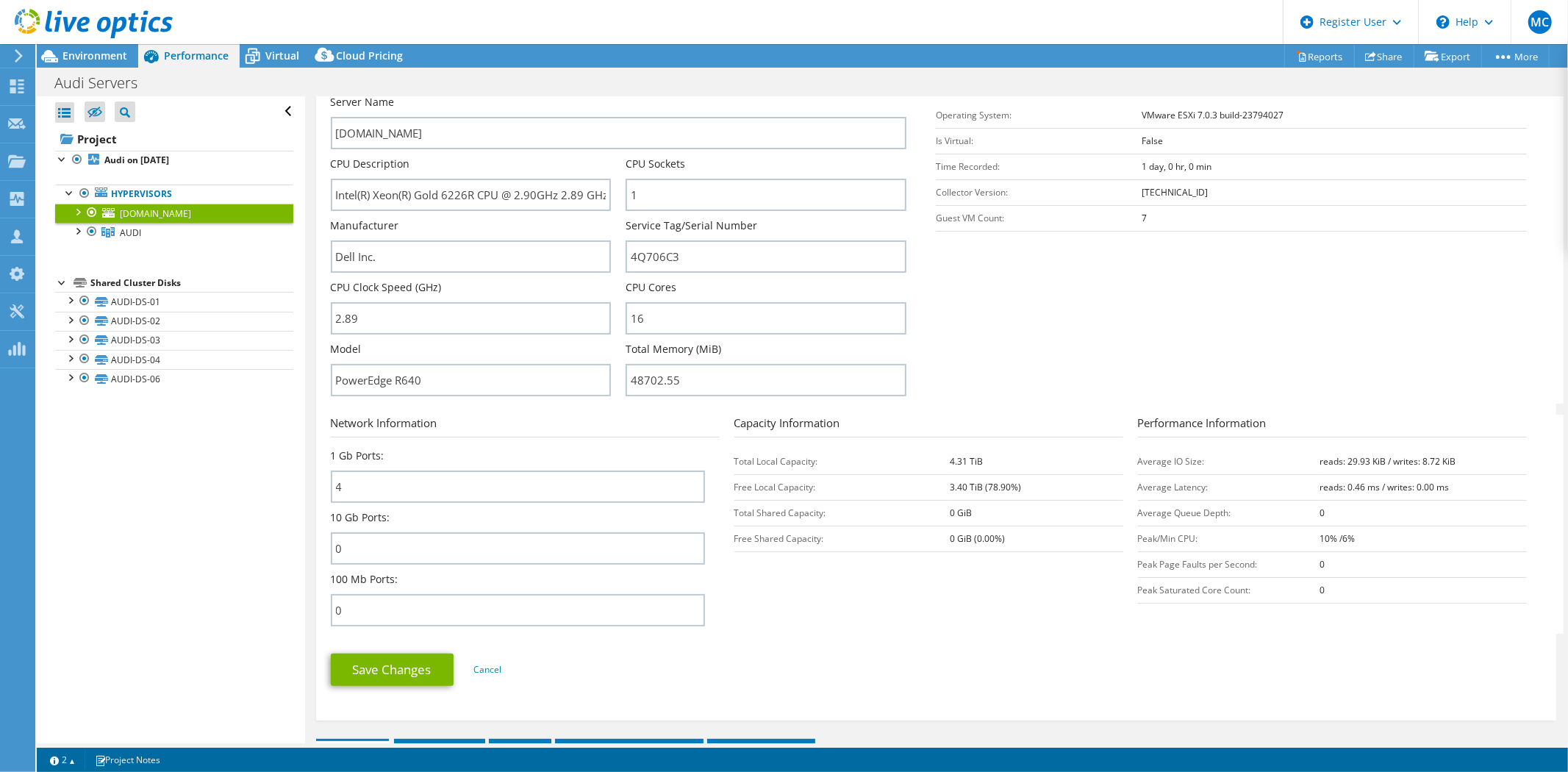
click at [86, 47] on div at bounding box center [86, 24] width 173 height 49
click at [104, 57] on span "Environment" at bounding box center [95, 55] width 65 height 14
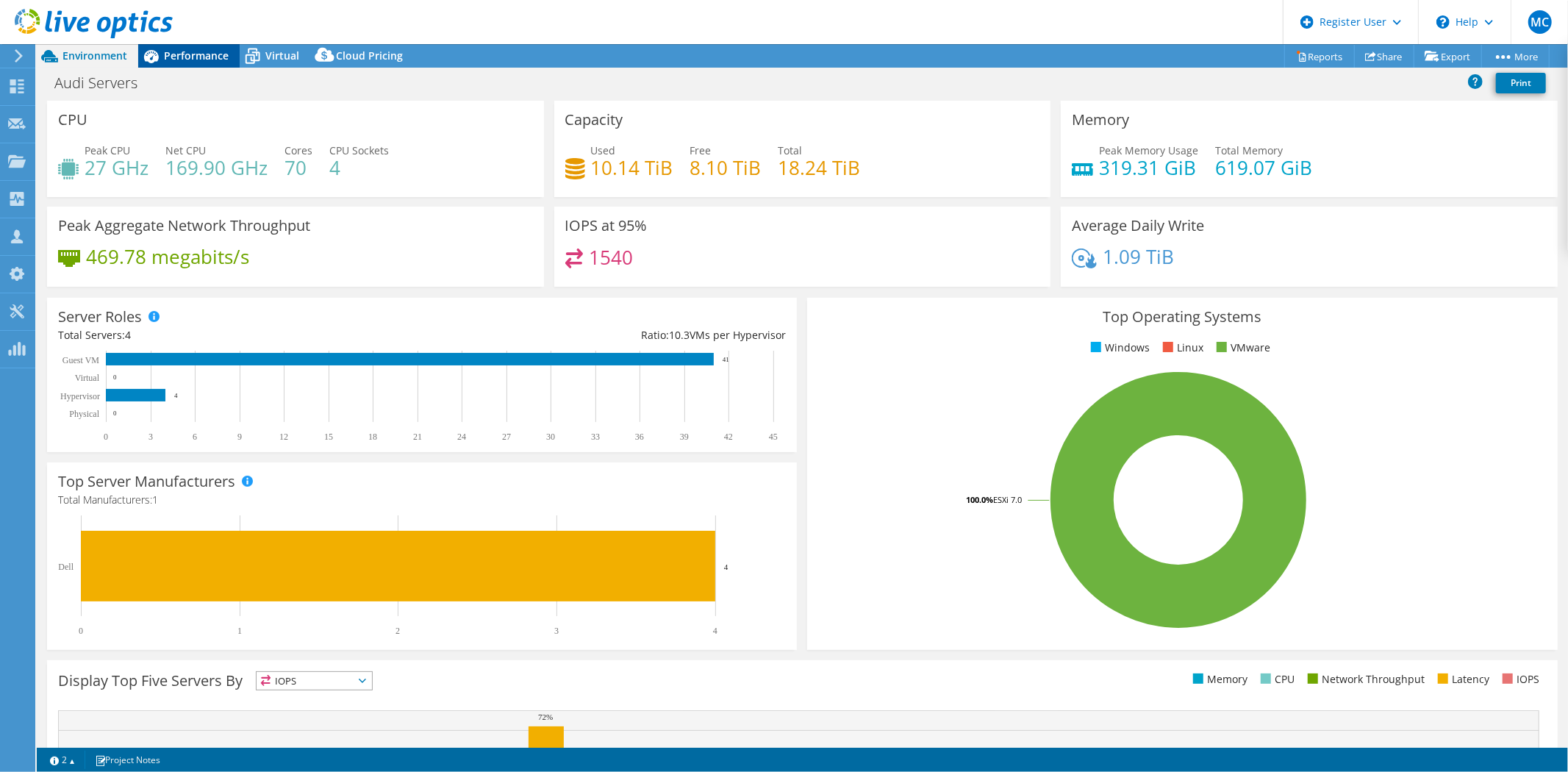
click at [181, 48] on span "Performance" at bounding box center [196, 55] width 65 height 14
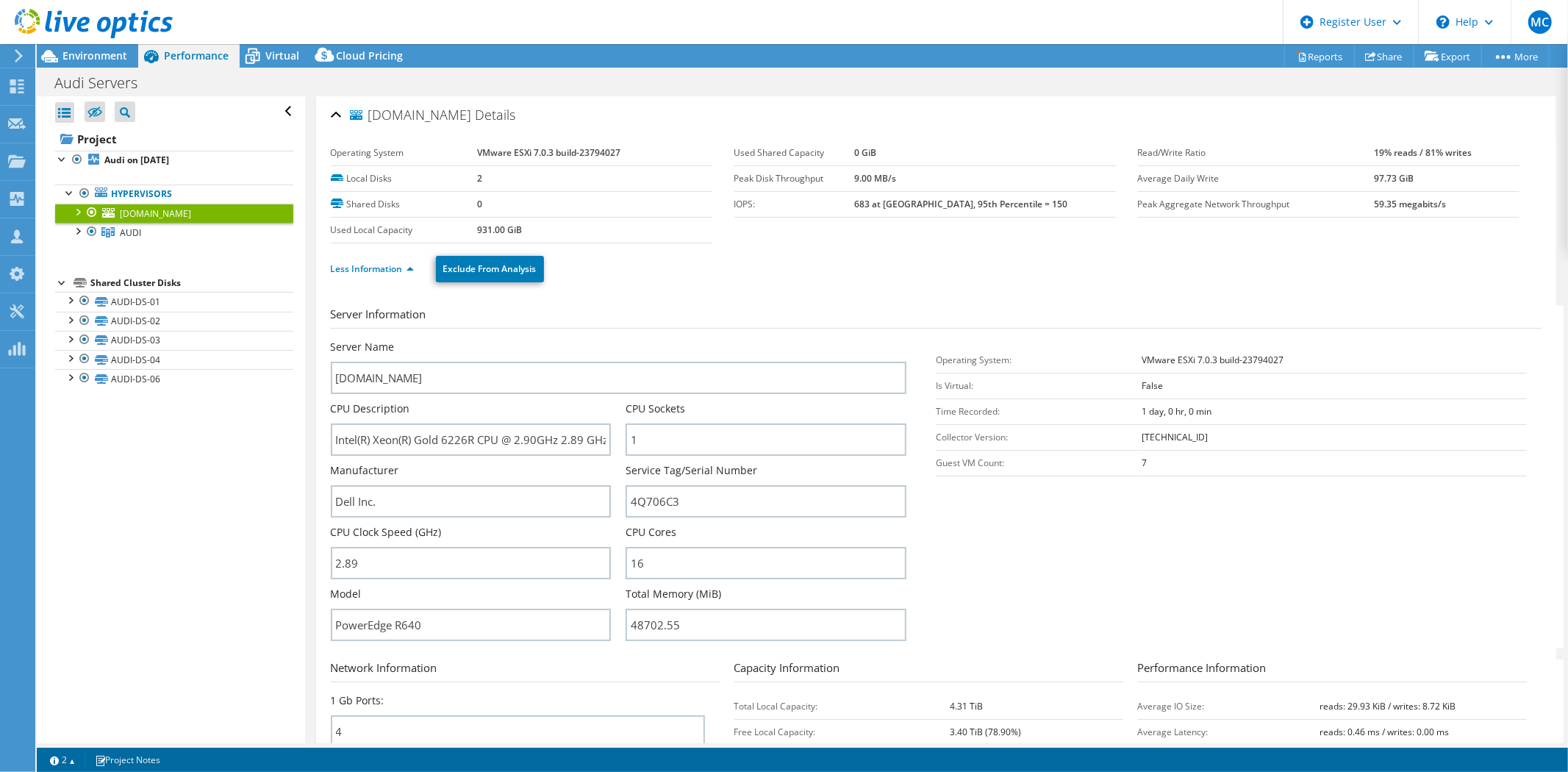
scroll to position [81, 0]
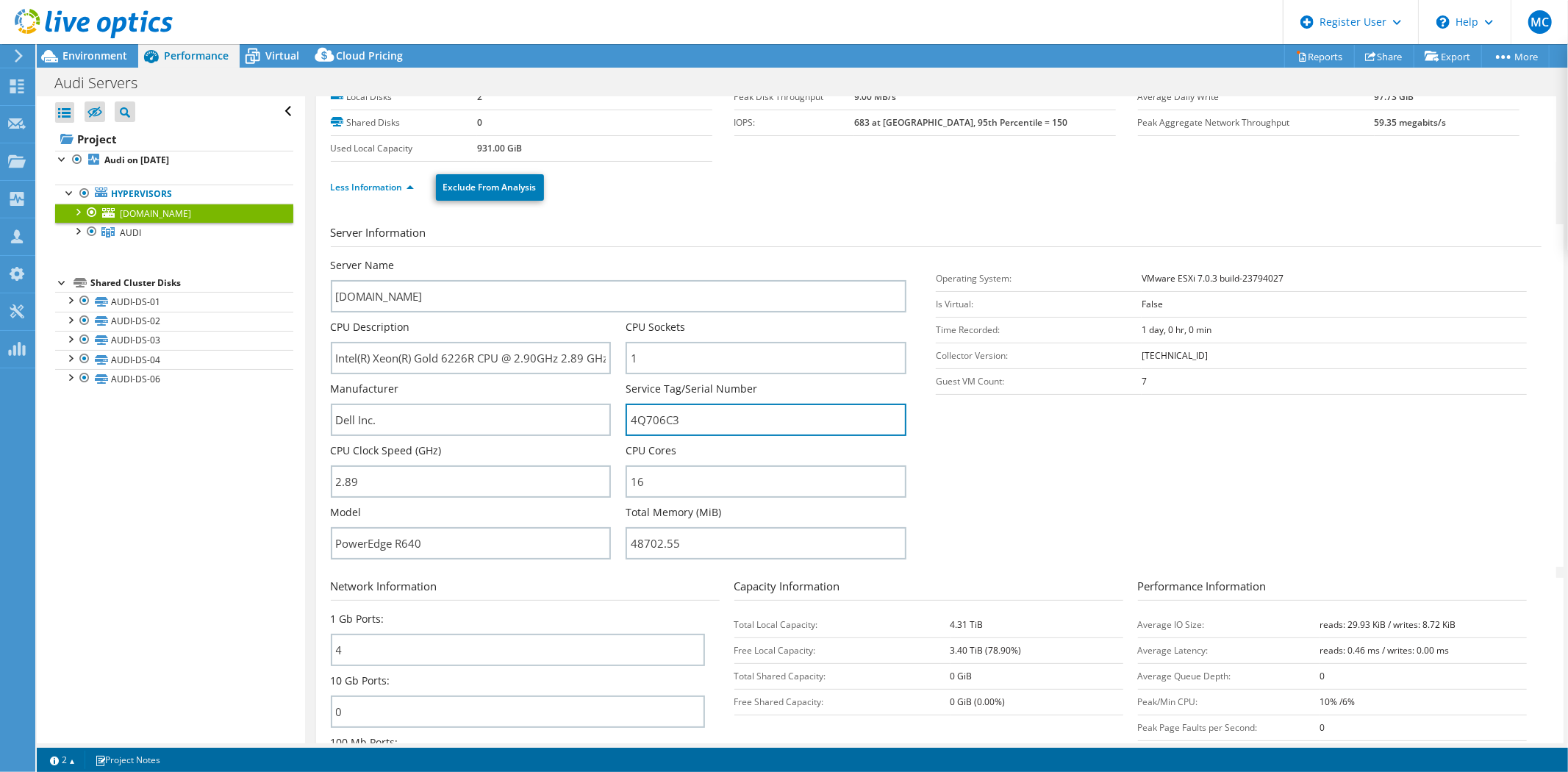
drag, startPoint x: 749, startPoint y: 426, endPoint x: 476, endPoint y: 387, distance: 275.8
click at [476, 258] on div "Server Name audi-04.kapsarc.org CPU Description Intel(R) Xeon(R) Gold 6226R CPU…" at bounding box center [626, 258] width 591 height 0
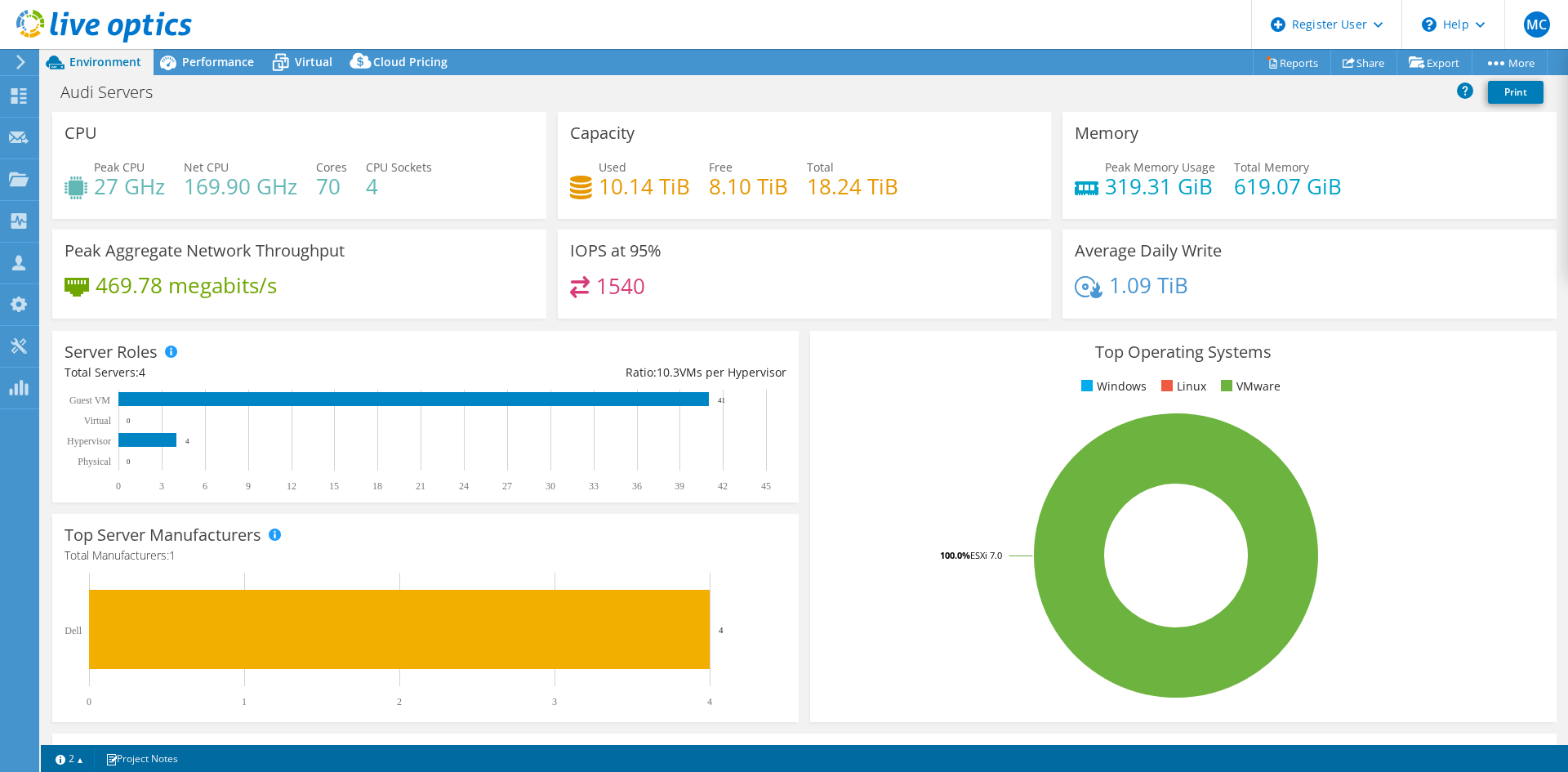
select select "USD"
